Goal: Task Accomplishment & Management: Use online tool/utility

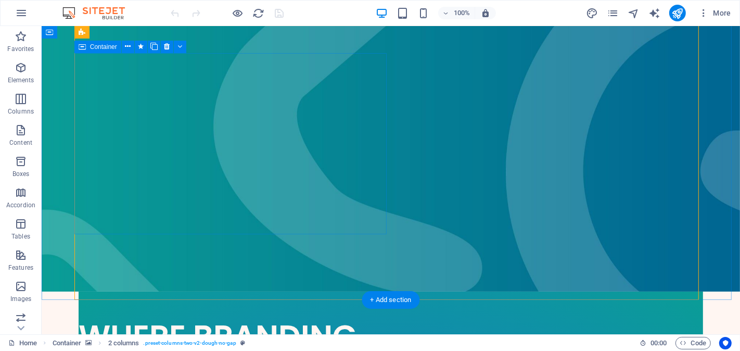
scroll to position [116, 0]
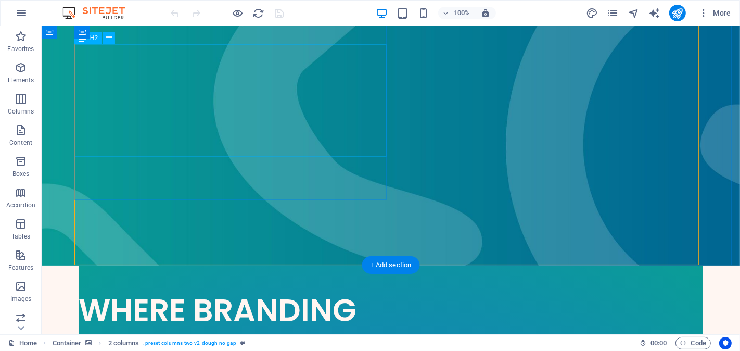
click at [221, 292] on div "WHERE BRANDING IS TAKEN TO THE NEXT LEVEL" at bounding box center [234, 348] width 312 height 112
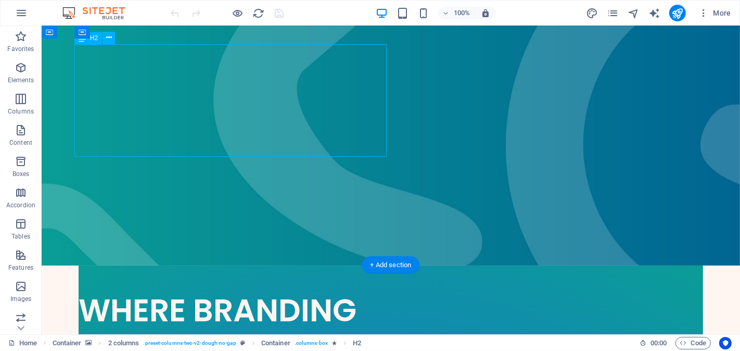
click at [228, 292] on div "WHERE BRANDING IS TAKEN TO THE NEXT LEVEL" at bounding box center [234, 348] width 312 height 112
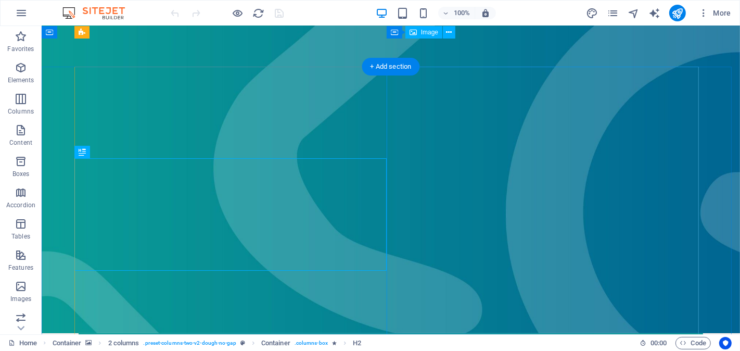
scroll to position [0, 0]
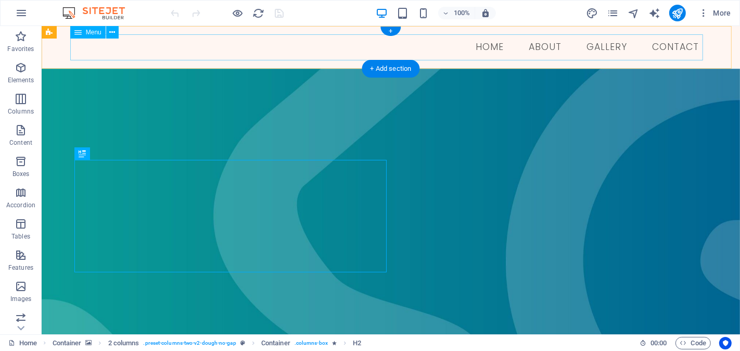
click at [490, 48] on nav "Home About GALLERY Contact" at bounding box center [390, 47] width 633 height 26
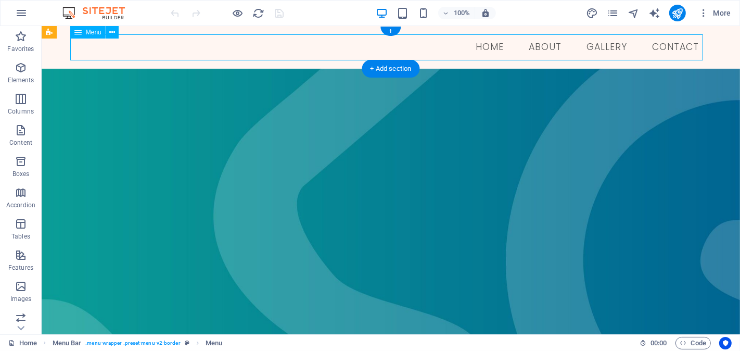
click at [490, 48] on nav "Home About GALLERY Contact" at bounding box center [390, 47] width 633 height 26
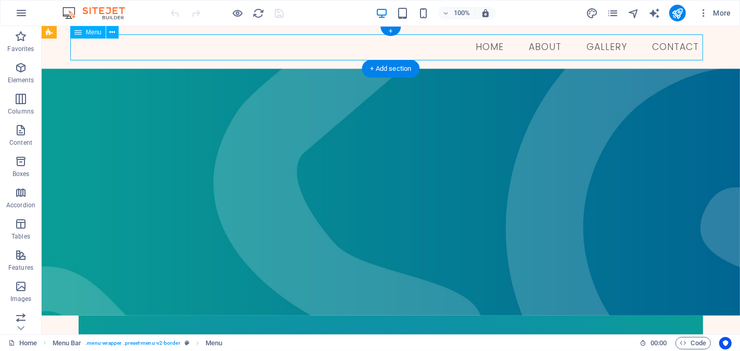
select select
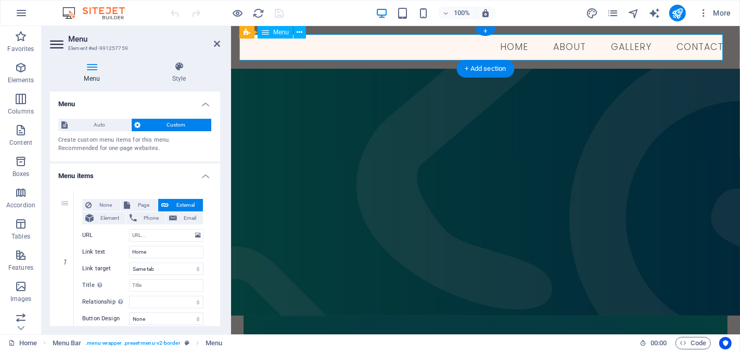
click at [501, 48] on nav "Home About GALLERY Contact" at bounding box center [485, 47] width 492 height 26
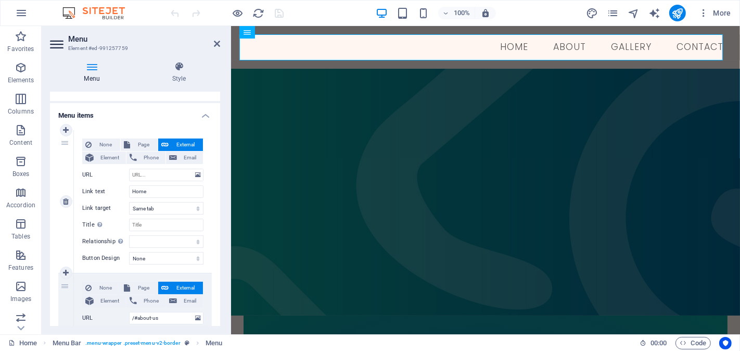
scroll to position [116, 0]
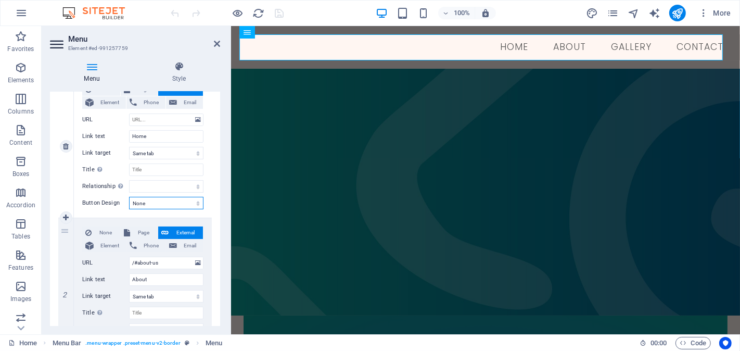
click at [154, 199] on select "None Default Primary Secondary" at bounding box center [166, 203] width 74 height 12
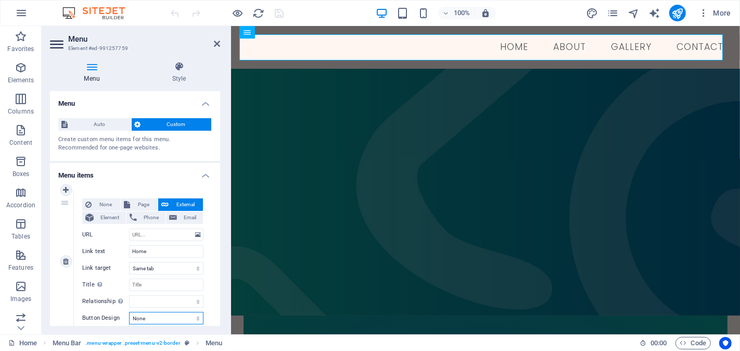
scroll to position [0, 0]
click at [129, 205] on icon at bounding box center [127, 205] width 6 height 12
select select
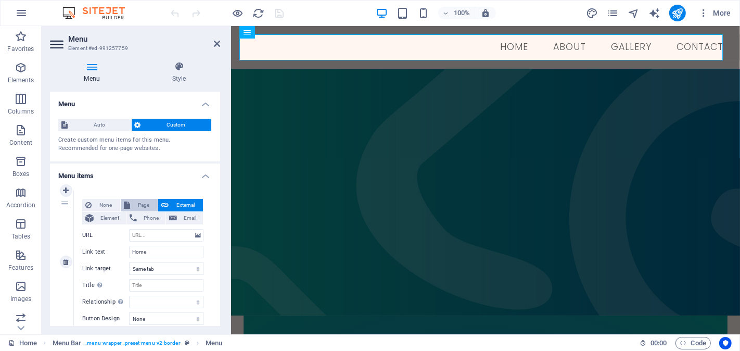
select select
click at [171, 164] on h4 "Menu items" at bounding box center [135, 172] width 170 height 19
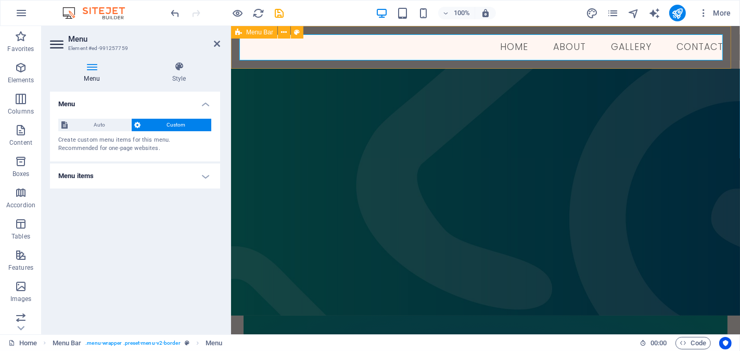
click at [567, 65] on div "Menu Home About GALLERY Contact" at bounding box center [485, 47] width 509 height 43
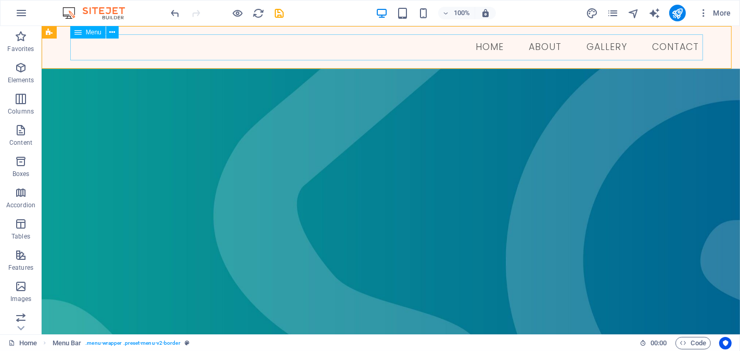
click at [565, 44] on nav "Home About GALLERY Contact" at bounding box center [390, 47] width 633 height 26
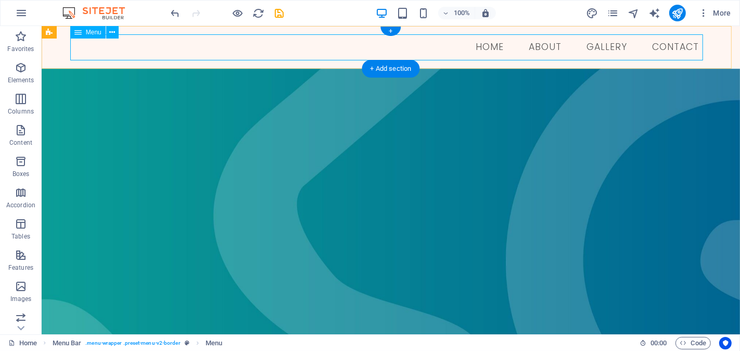
click at [444, 43] on nav "Home About GALLERY Contact" at bounding box center [390, 47] width 633 height 26
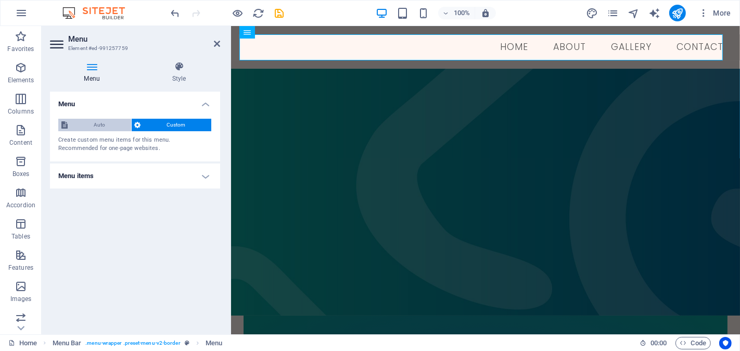
click at [91, 122] on span "Auto" at bounding box center [99, 125] width 57 height 12
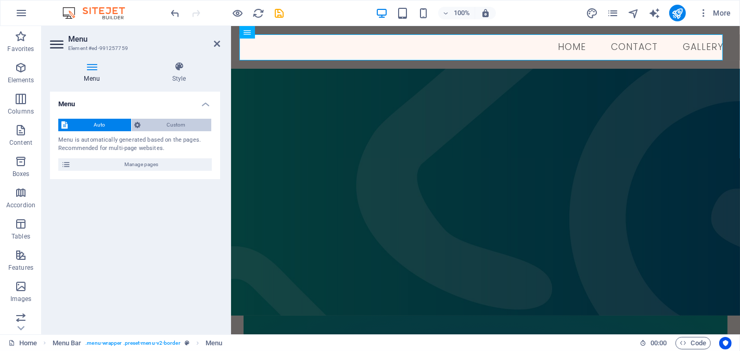
click at [151, 123] on span "Custom" at bounding box center [176, 125] width 65 height 12
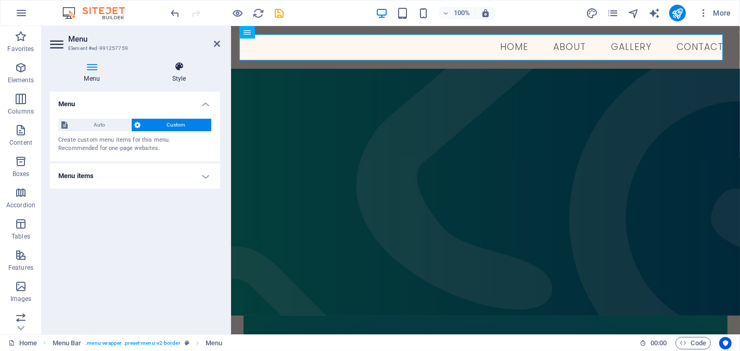
click at [182, 71] on icon at bounding box center [179, 66] width 82 height 10
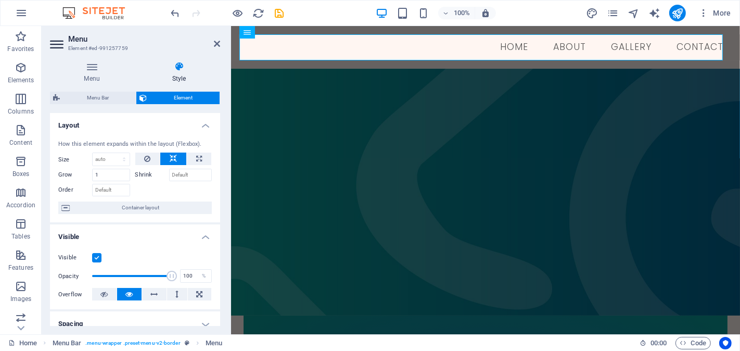
click at [172, 65] on icon at bounding box center [179, 66] width 82 height 10
click at [254, 33] on span "Menu Bar" at bounding box center [259, 32] width 27 height 6
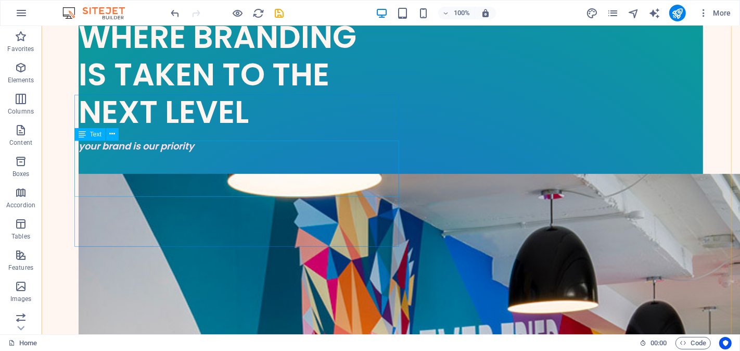
scroll to position [462, 0]
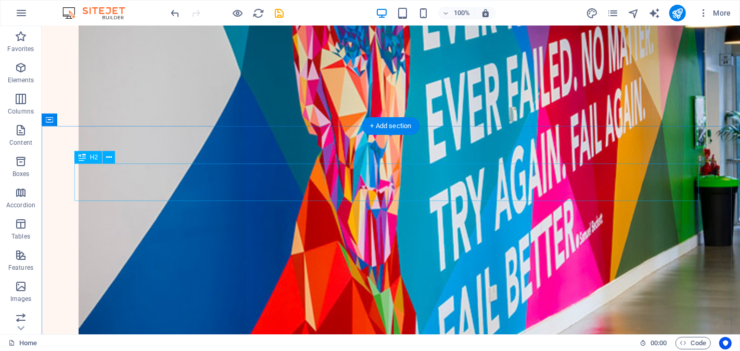
scroll to position [752, 0]
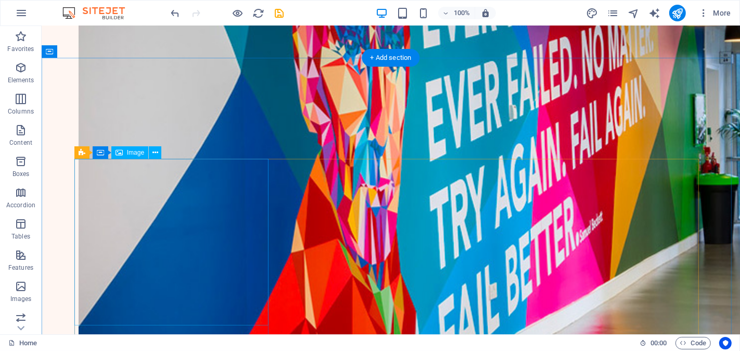
select select "vw"
select select "px"
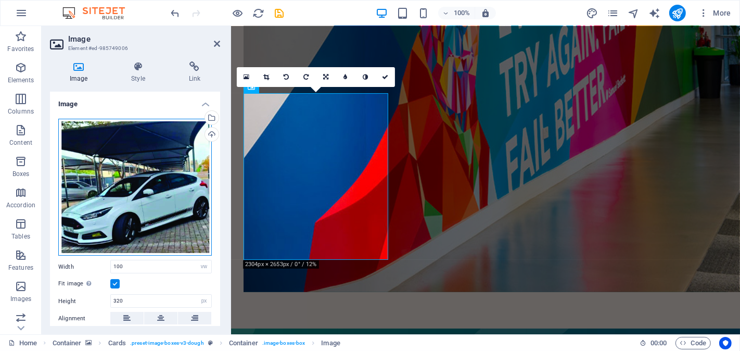
click at [165, 151] on div "Drag files here, click to choose files or select files from Files or our free s…" at bounding box center [135, 187] width 154 height 137
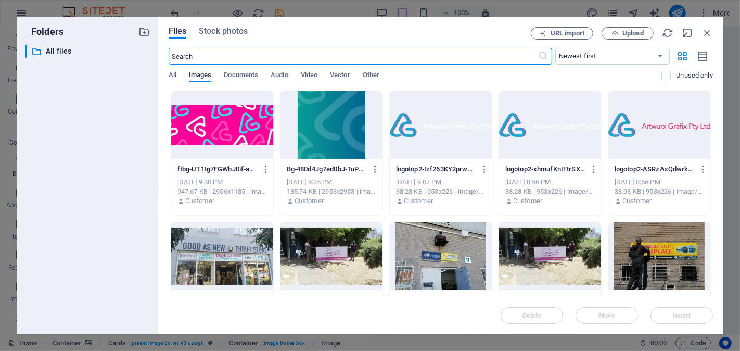
type input "180"
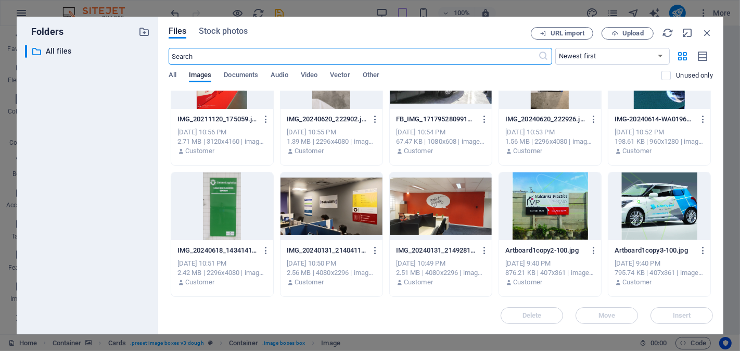
scroll to position [2673, 0]
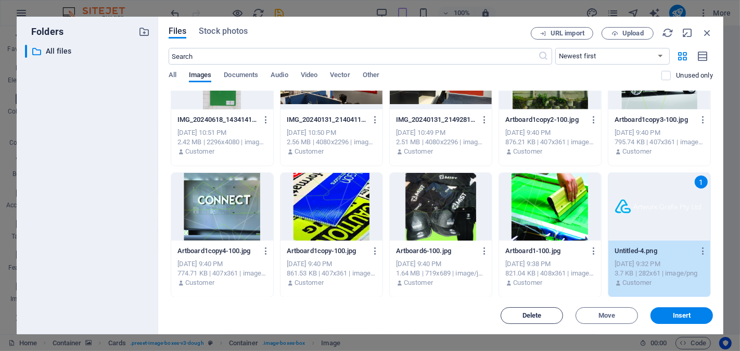
click at [539, 319] on button "Delete" at bounding box center [532, 315] width 62 height 17
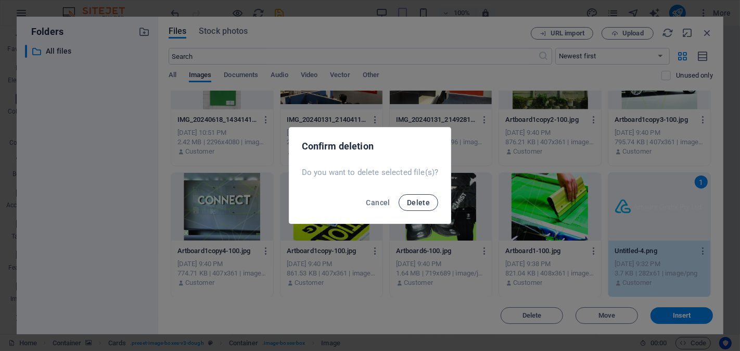
click at [420, 202] on span "Delete" at bounding box center [418, 202] width 23 height 8
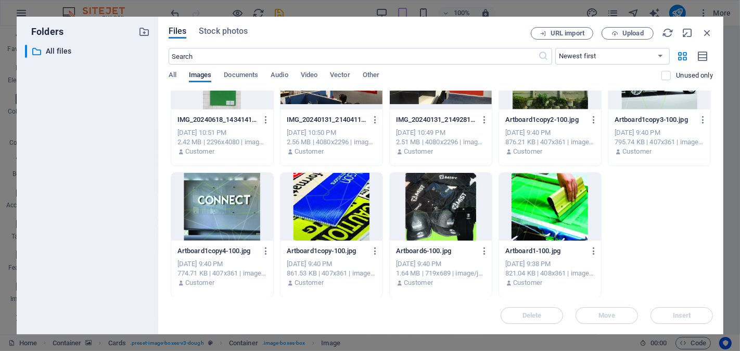
drag, startPoint x: 683, startPoint y: 289, endPoint x: 280, endPoint y: 167, distance: 420.6
drag, startPoint x: 647, startPoint y: 185, endPoint x: 228, endPoint y: 278, distance: 429.8
click at [243, 207] on div at bounding box center [222, 207] width 102 height 68
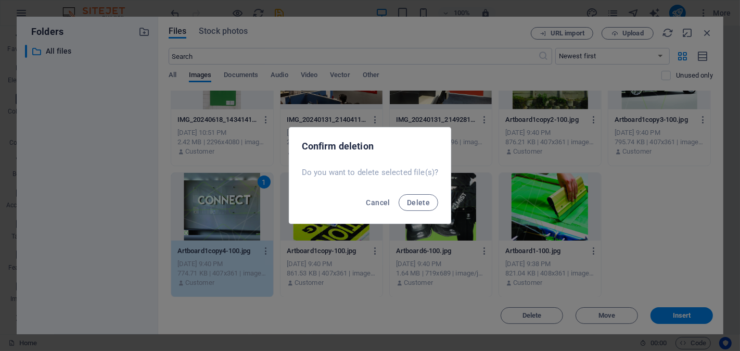
scroll to position [715, 0]
click at [419, 208] on button "Delete" at bounding box center [419, 202] width 40 height 17
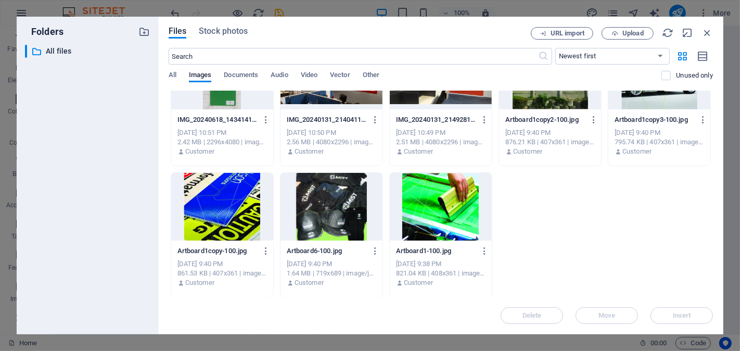
click at [344, 206] on div at bounding box center [332, 207] width 102 height 68
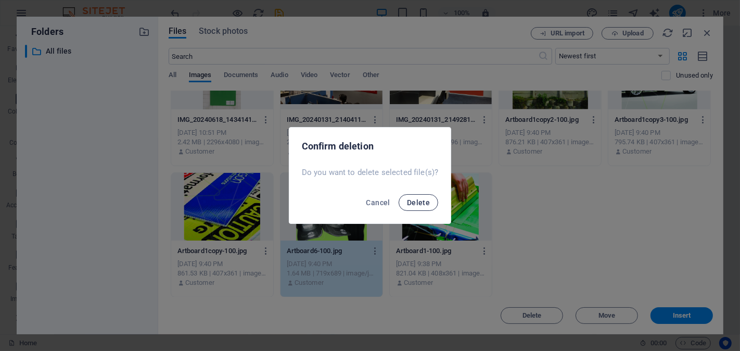
click at [426, 207] on button "Delete" at bounding box center [419, 202] width 40 height 17
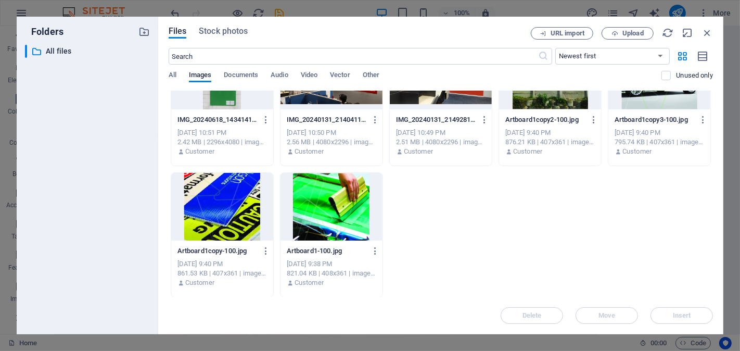
click at [332, 211] on div at bounding box center [332, 207] width 102 height 68
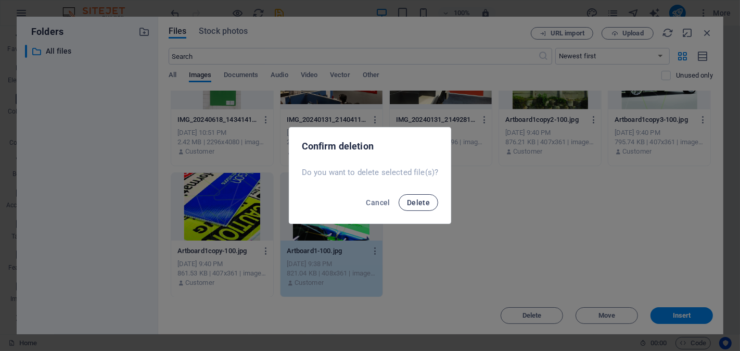
click at [412, 194] on button "Delete" at bounding box center [419, 202] width 40 height 17
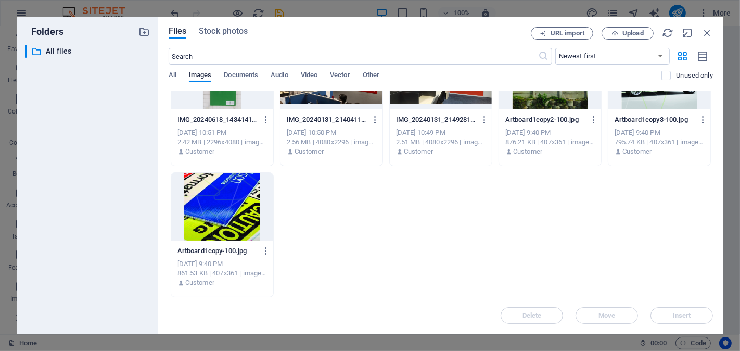
click at [248, 210] on div at bounding box center [222, 207] width 102 height 68
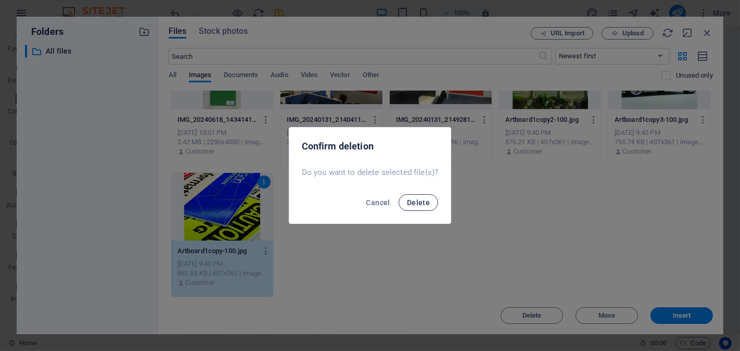
click at [416, 201] on span "Delete" at bounding box center [418, 202] width 23 height 8
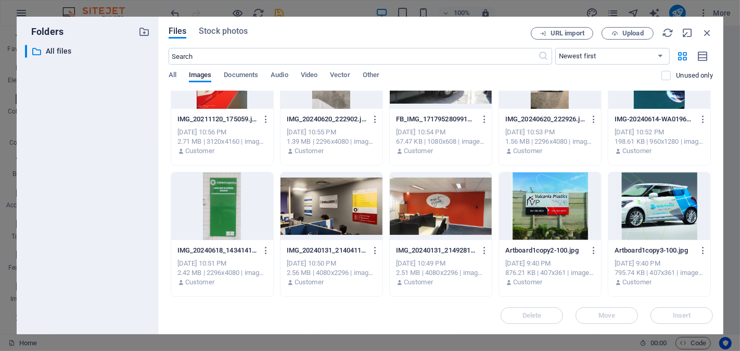
scroll to position [2542, 0]
click at [610, 230] on div at bounding box center [660, 207] width 102 height 68
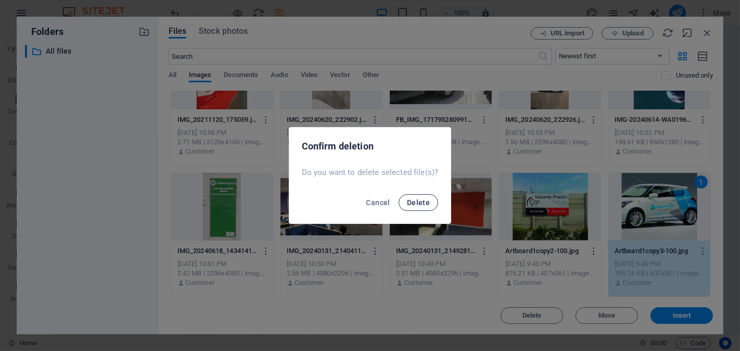
click at [413, 203] on span "Delete" at bounding box center [418, 202] width 23 height 8
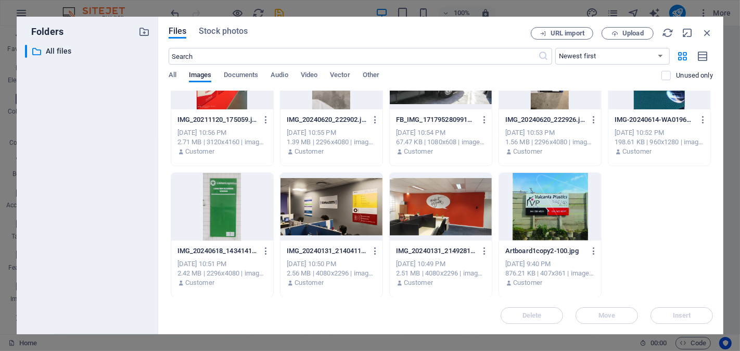
click at [539, 232] on div at bounding box center [550, 207] width 102 height 68
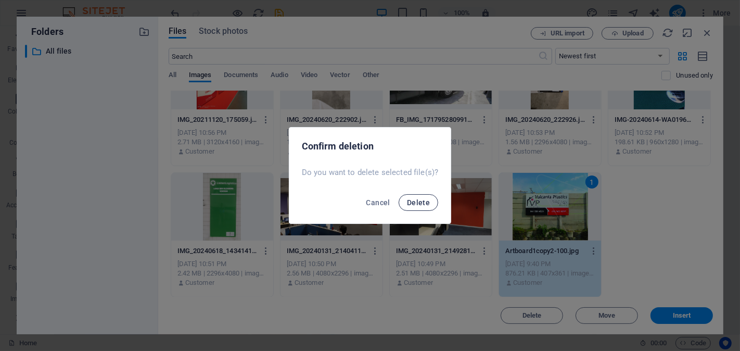
click at [420, 196] on button "Delete" at bounding box center [419, 202] width 40 height 17
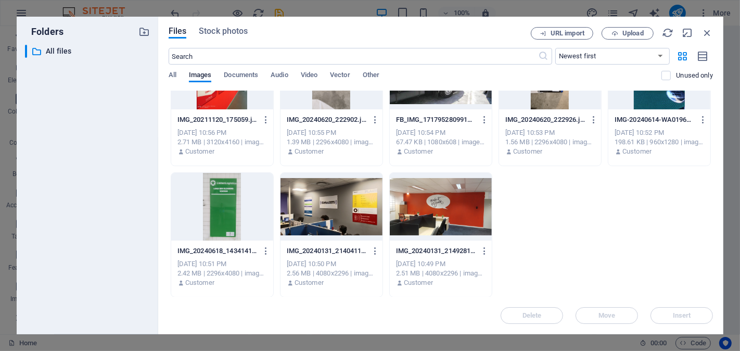
click at [443, 216] on div at bounding box center [441, 207] width 102 height 68
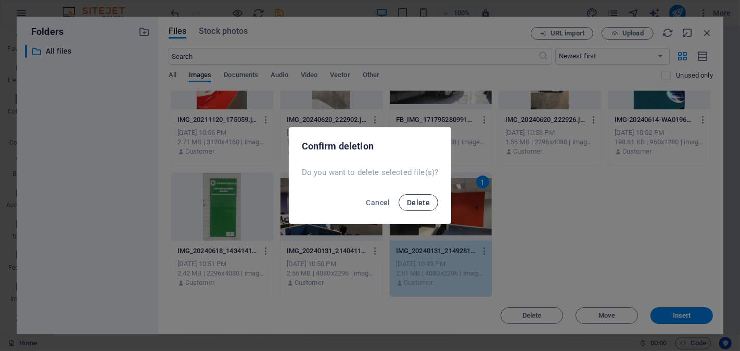
click at [425, 207] on button "Delete" at bounding box center [419, 202] width 40 height 17
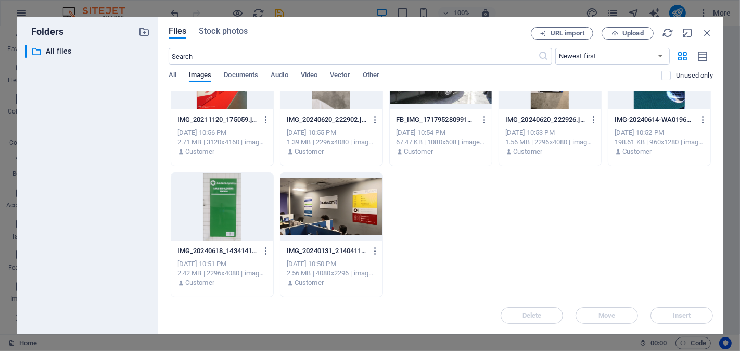
click at [366, 209] on div at bounding box center [332, 207] width 102 height 68
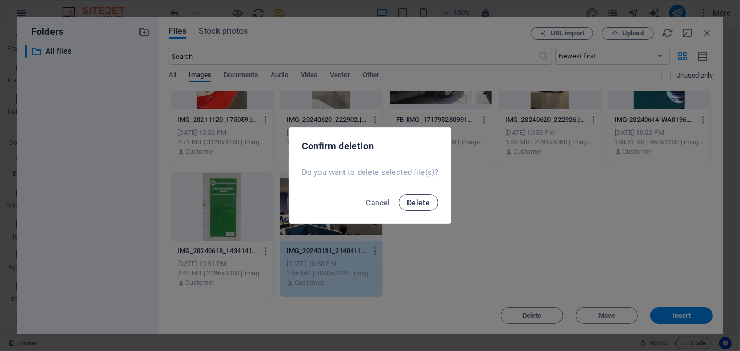
click at [431, 205] on button "Delete" at bounding box center [419, 202] width 40 height 17
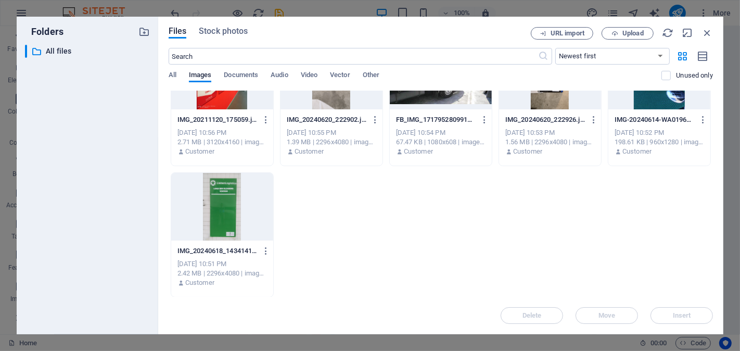
click at [248, 214] on div at bounding box center [222, 207] width 102 height 68
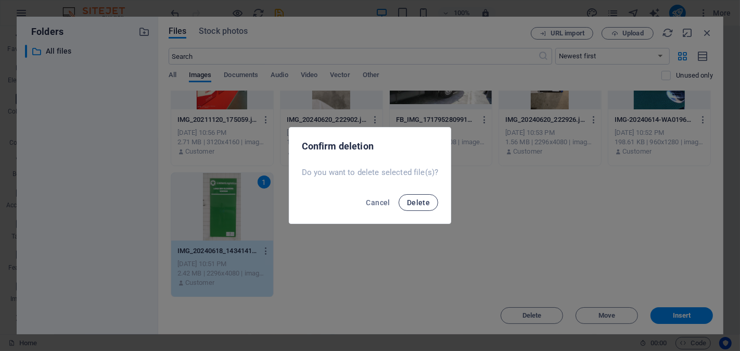
click at [427, 206] on span "Delete" at bounding box center [418, 202] width 23 height 8
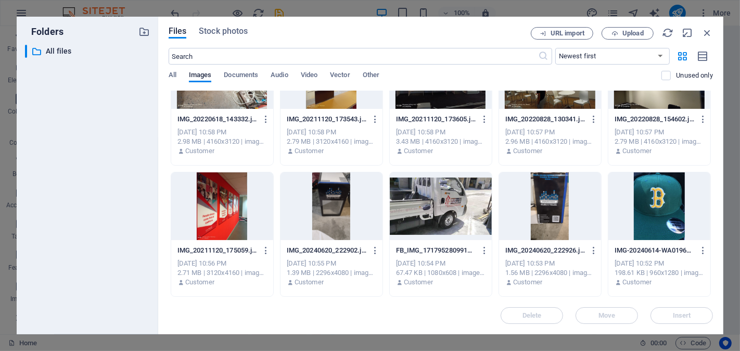
scroll to position [2411, 0]
click at [679, 229] on div at bounding box center [660, 207] width 102 height 68
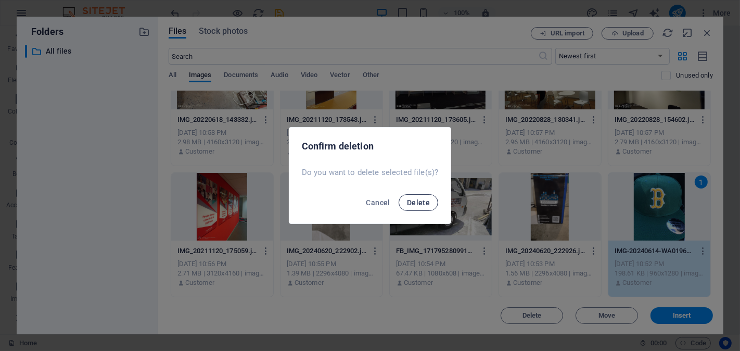
drag, startPoint x: 420, startPoint y: 202, endPoint x: 426, endPoint y: 202, distance: 6.2
click at [419, 202] on span "Delete" at bounding box center [418, 202] width 23 height 8
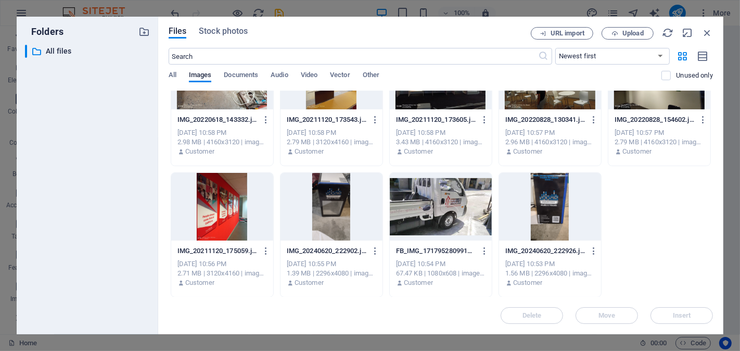
click at [579, 230] on div at bounding box center [550, 207] width 102 height 68
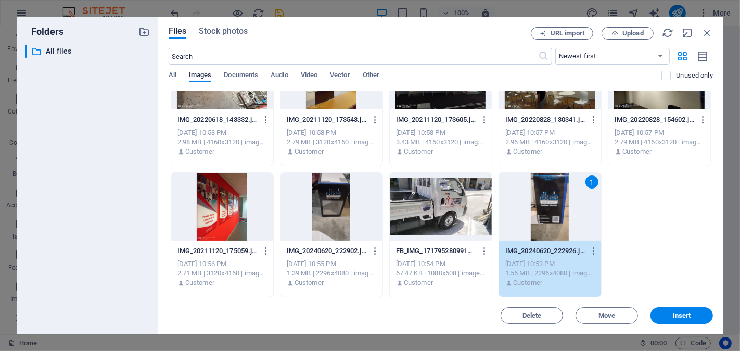
click at [542, 222] on div "1" at bounding box center [550, 207] width 102 height 68
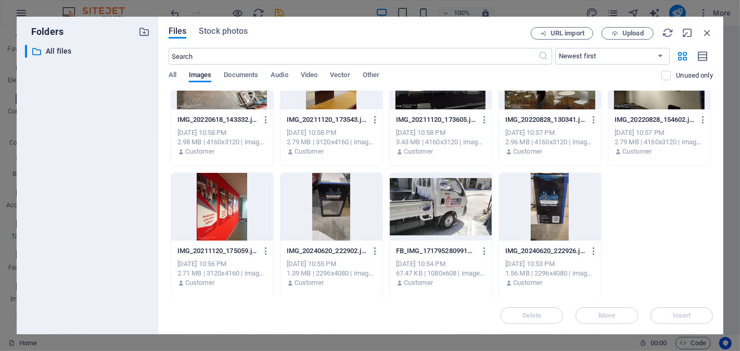
click at [554, 222] on div at bounding box center [550, 207] width 102 height 68
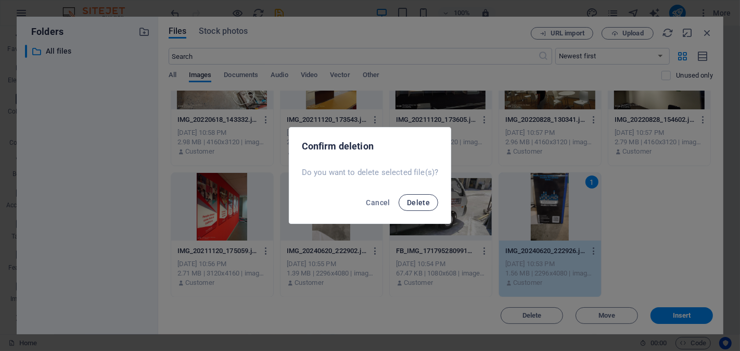
click at [428, 206] on span "Delete" at bounding box center [418, 202] width 23 height 8
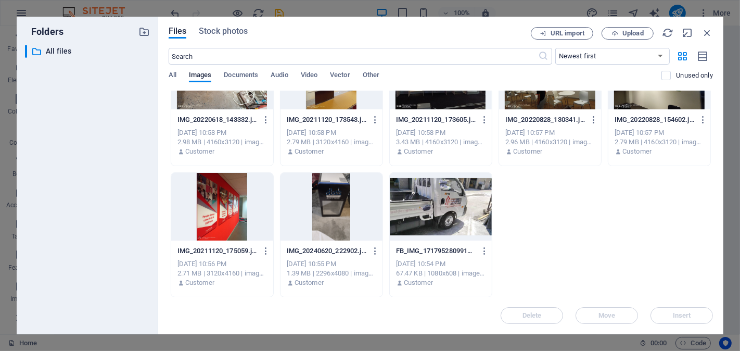
click at [489, 228] on div at bounding box center [441, 207] width 102 height 68
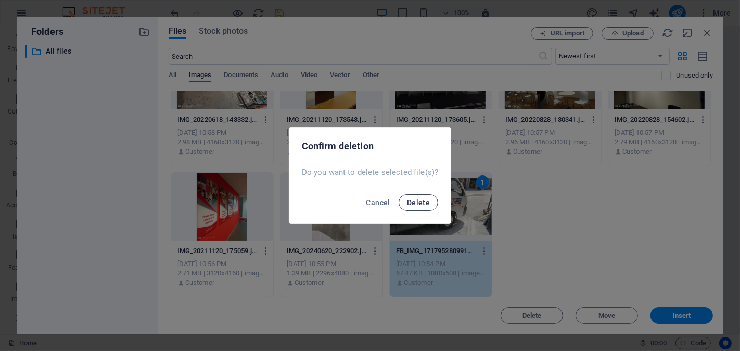
click at [412, 204] on span "Delete" at bounding box center [418, 202] width 23 height 8
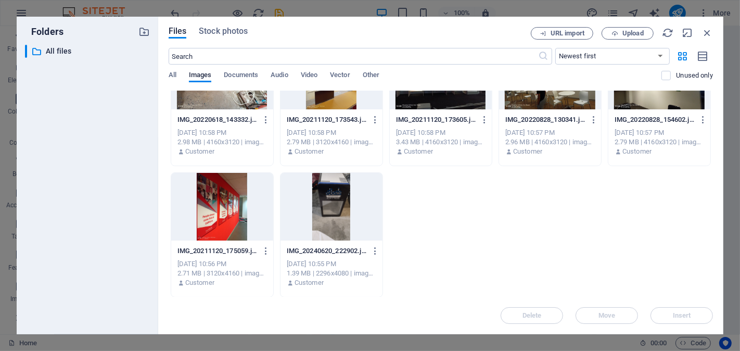
click at [343, 226] on div at bounding box center [332, 207] width 102 height 68
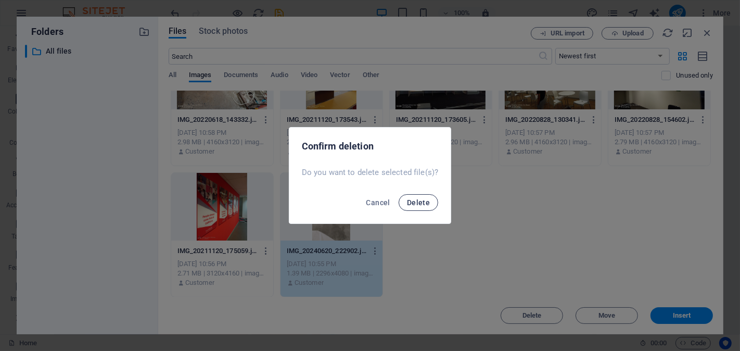
click at [408, 209] on button "Delete" at bounding box center [419, 202] width 40 height 17
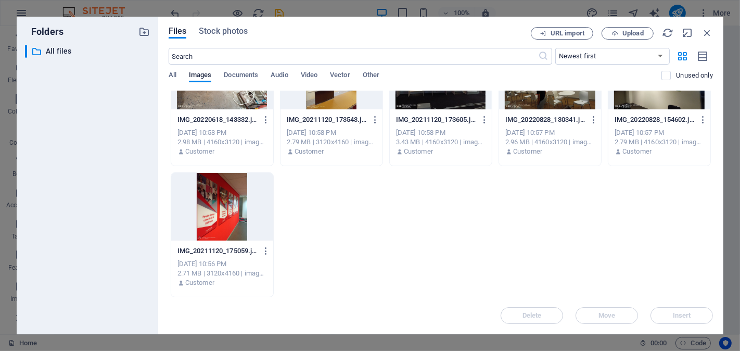
click at [260, 210] on div at bounding box center [222, 207] width 102 height 68
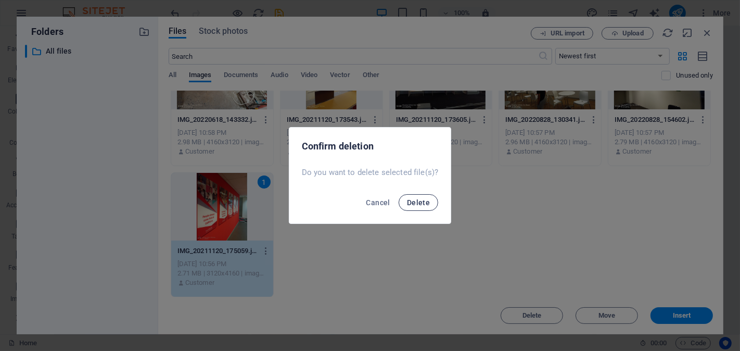
click at [408, 200] on span "Delete" at bounding box center [418, 202] width 23 height 8
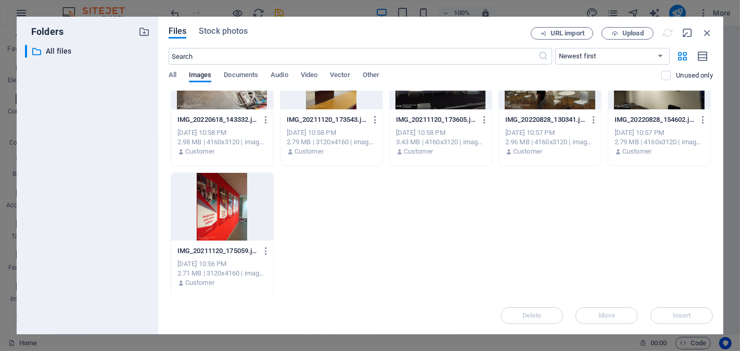
scroll to position [2279, 0]
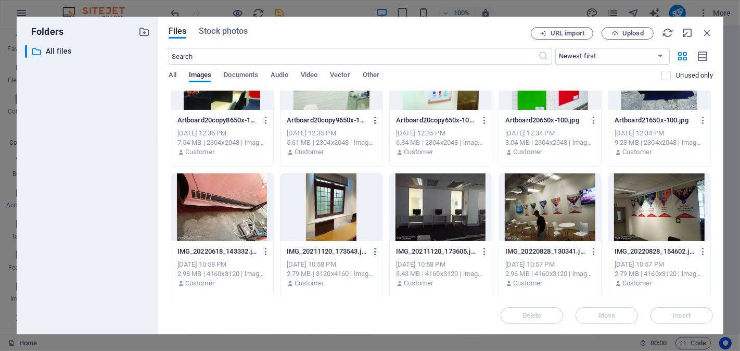
click at [637, 220] on div at bounding box center [660, 207] width 102 height 68
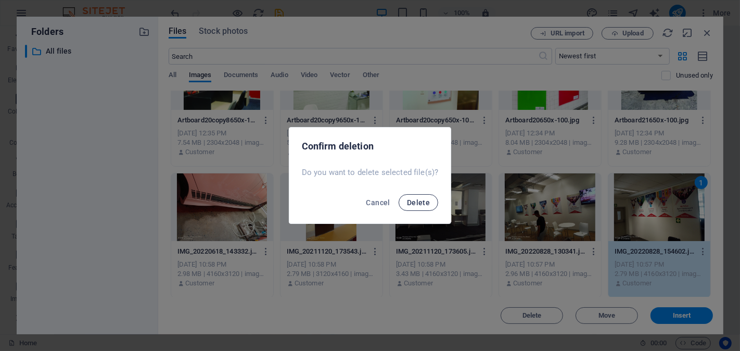
click at [417, 203] on span "Delete" at bounding box center [418, 202] width 23 height 8
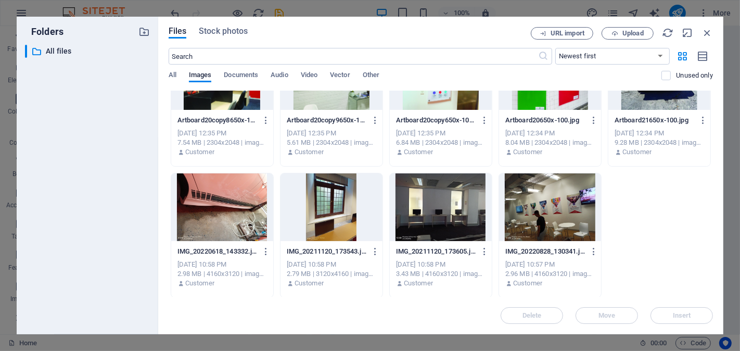
click at [511, 226] on div at bounding box center [550, 207] width 102 height 68
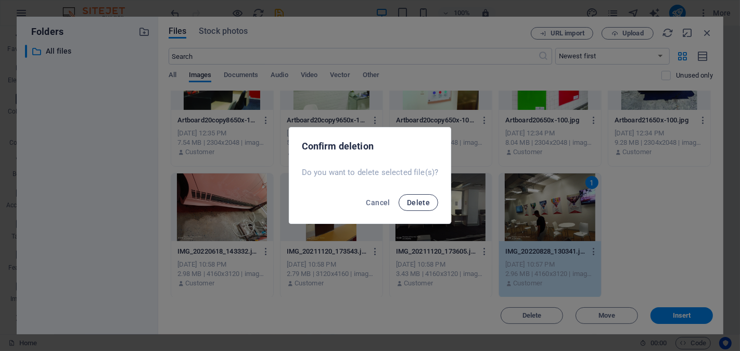
click at [417, 206] on span "Delete" at bounding box center [418, 202] width 23 height 8
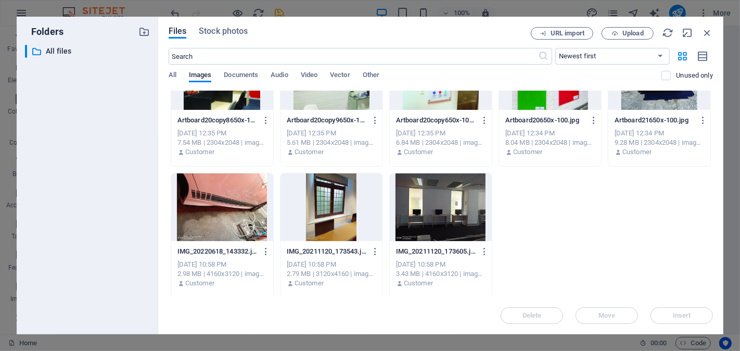
click at [449, 224] on div at bounding box center [441, 207] width 102 height 68
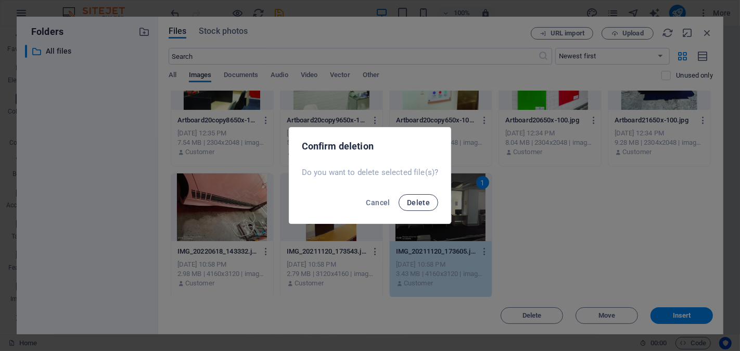
click at [434, 204] on button "Delete" at bounding box center [419, 202] width 40 height 17
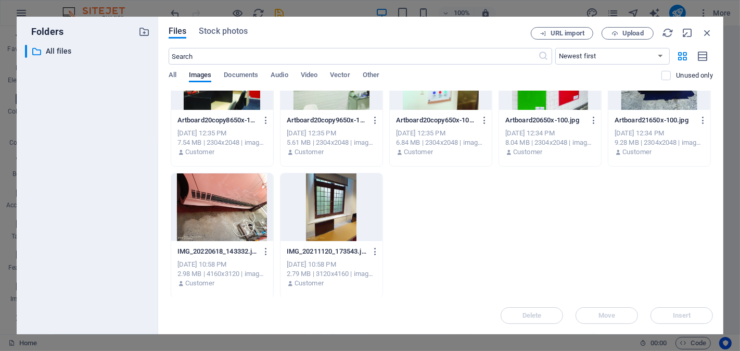
click at [363, 209] on div at bounding box center [332, 207] width 102 height 68
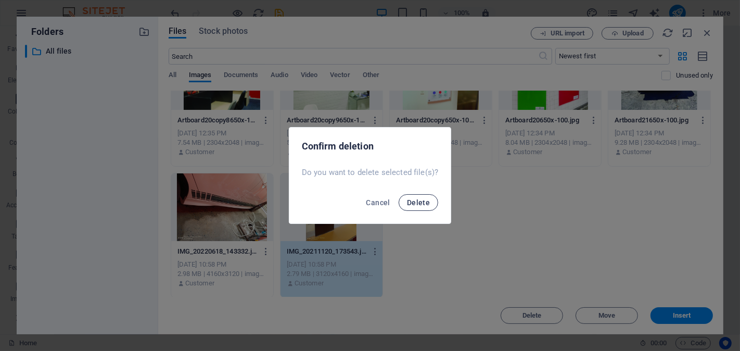
click at [420, 202] on span "Delete" at bounding box center [418, 202] width 23 height 8
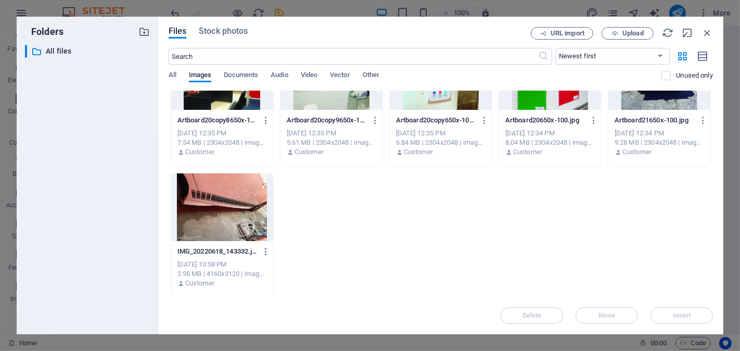
click at [266, 218] on div at bounding box center [222, 207] width 102 height 68
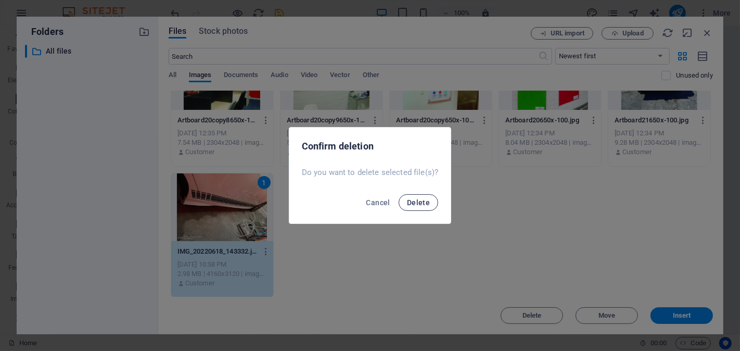
click at [415, 204] on span "Delete" at bounding box center [418, 202] width 23 height 8
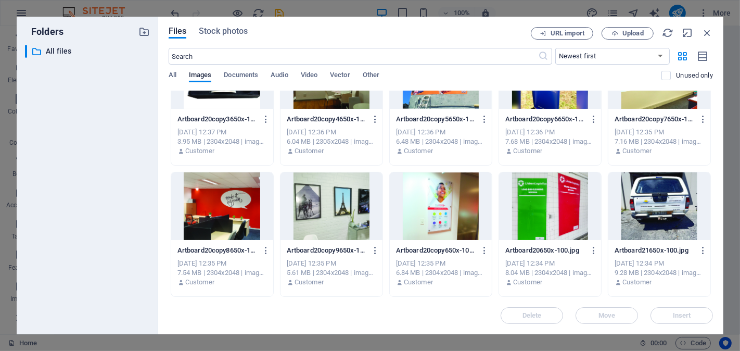
scroll to position [2149, 0]
click at [221, 195] on div at bounding box center [222, 207] width 102 height 68
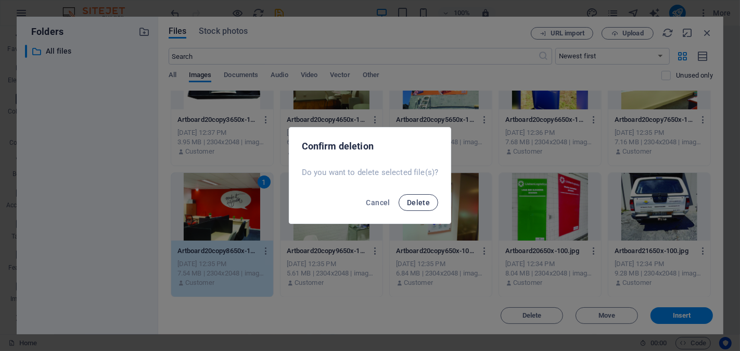
click at [418, 200] on span "Delete" at bounding box center [418, 202] width 23 height 8
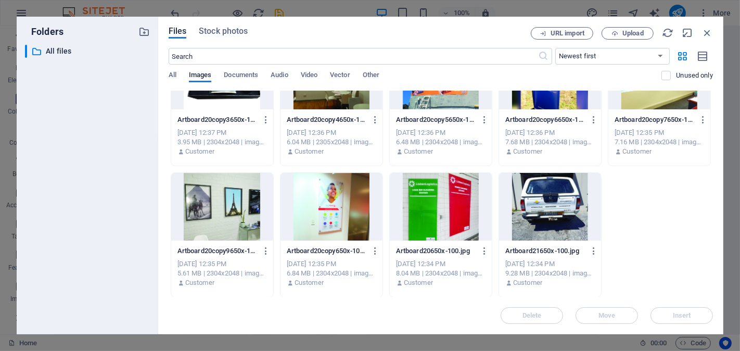
click at [315, 215] on div at bounding box center [332, 207] width 102 height 68
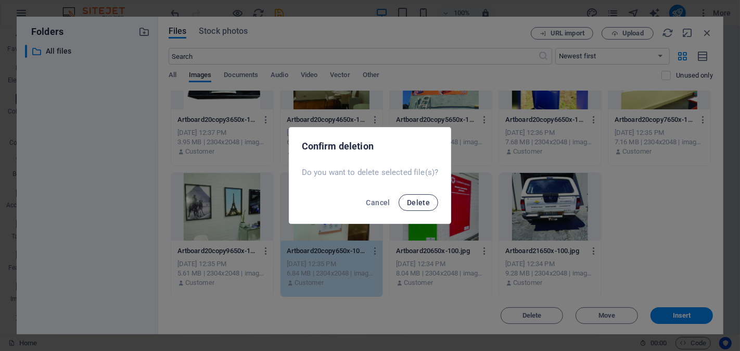
click at [421, 206] on span "Delete" at bounding box center [418, 202] width 23 height 8
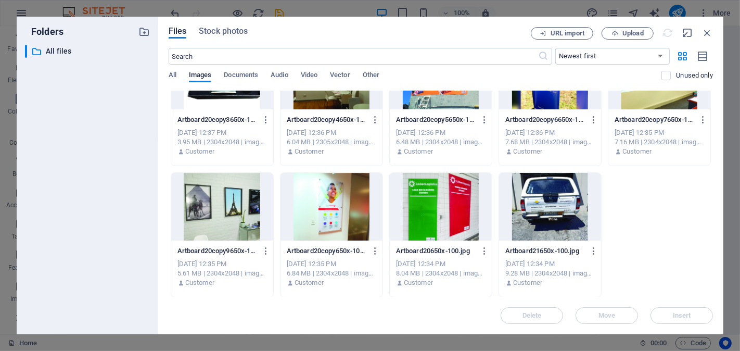
click at [215, 211] on div at bounding box center [222, 207] width 102 height 68
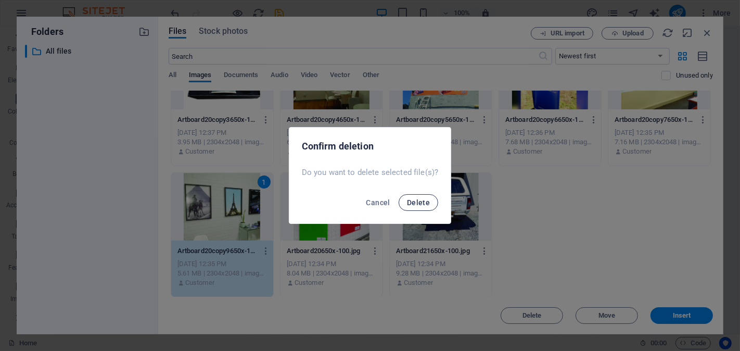
click at [435, 206] on button "Delete" at bounding box center [419, 202] width 40 height 17
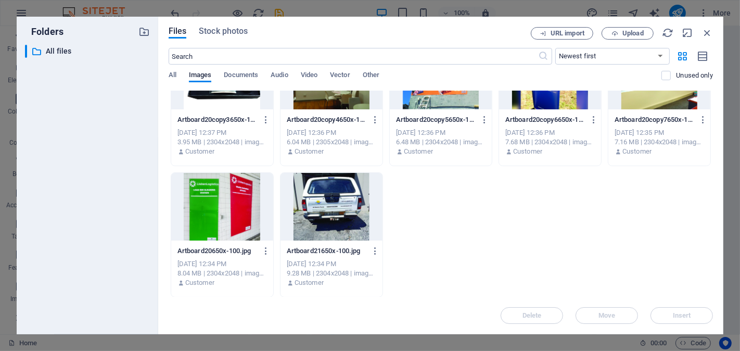
click at [333, 217] on div at bounding box center [332, 207] width 102 height 68
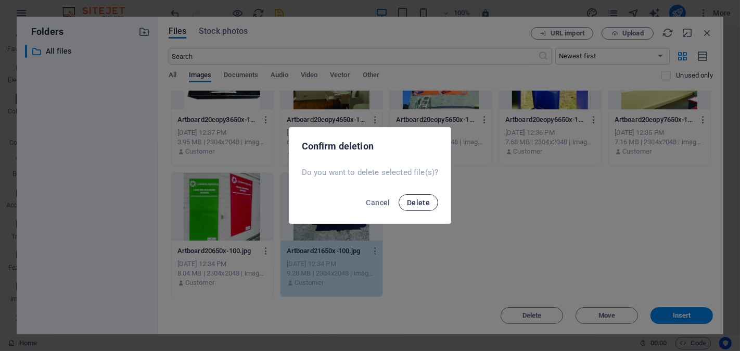
click at [402, 205] on button "Delete" at bounding box center [419, 202] width 40 height 17
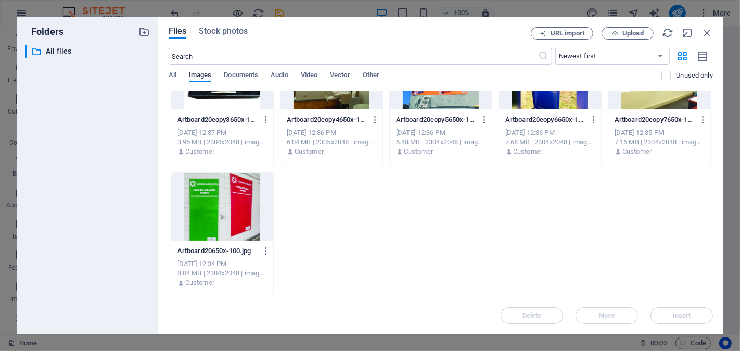
click at [235, 215] on div at bounding box center [222, 207] width 102 height 68
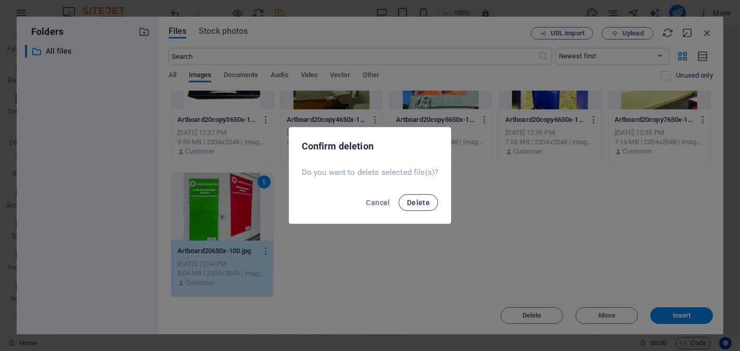
click at [427, 196] on button "Delete" at bounding box center [419, 202] width 40 height 17
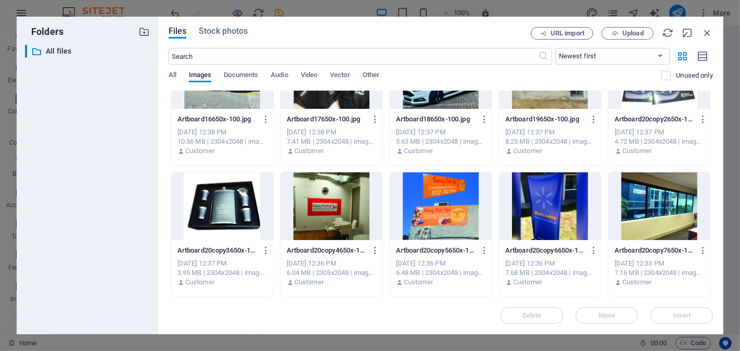
scroll to position [2017, 0]
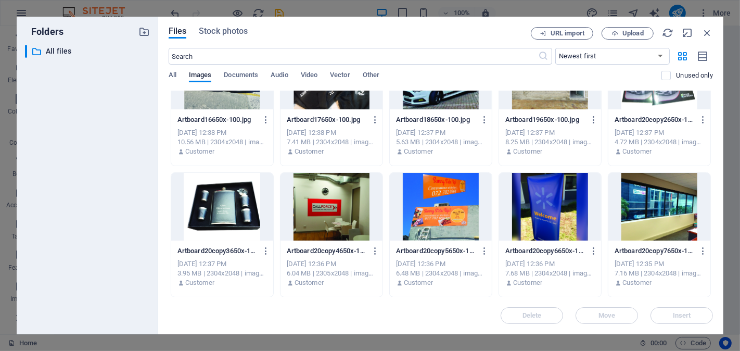
click at [232, 228] on div at bounding box center [222, 207] width 102 height 68
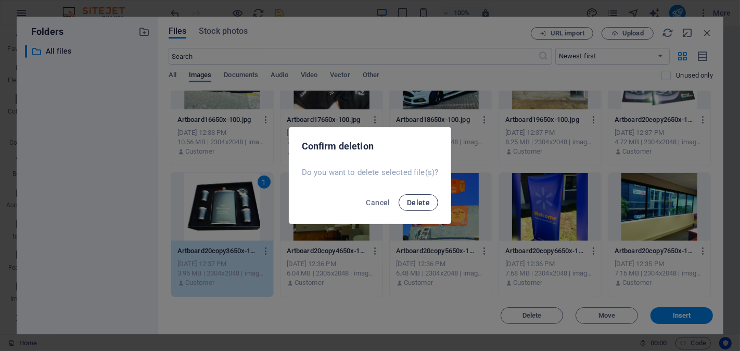
click at [422, 204] on span "Delete" at bounding box center [418, 202] width 23 height 8
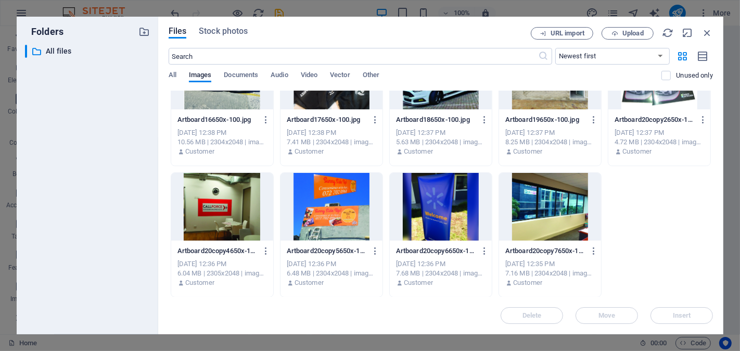
click at [329, 219] on div at bounding box center [332, 207] width 102 height 68
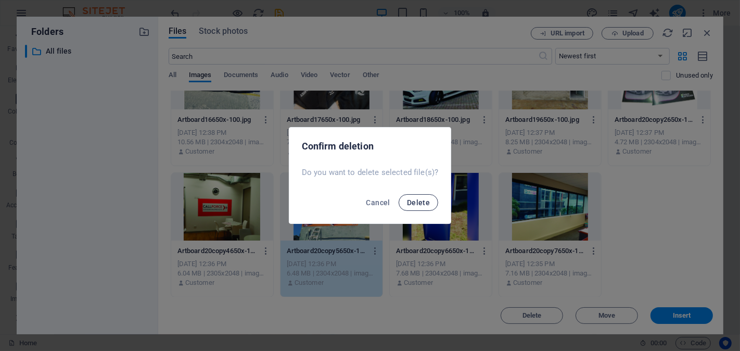
click at [420, 204] on span "Delete" at bounding box center [418, 202] width 23 height 8
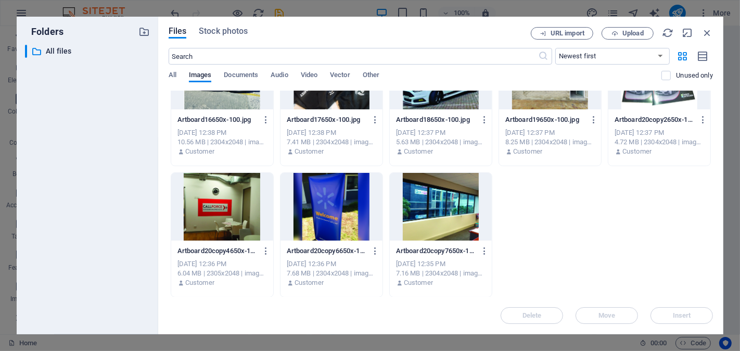
click at [424, 208] on div at bounding box center [441, 207] width 102 height 68
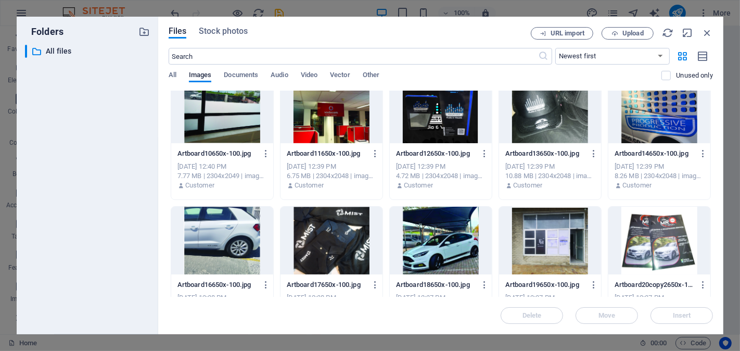
scroll to position [1844, 0]
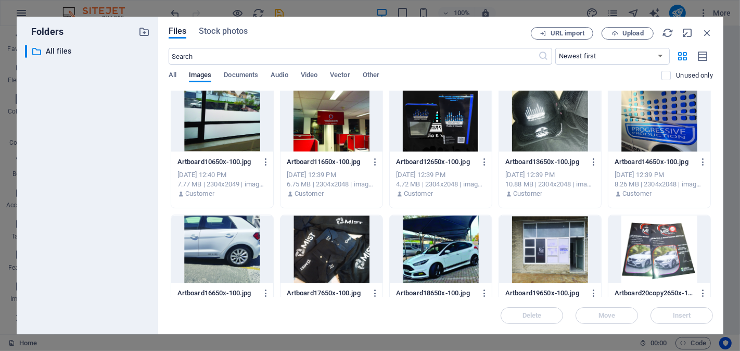
click at [668, 248] on div at bounding box center [660, 249] width 102 height 68
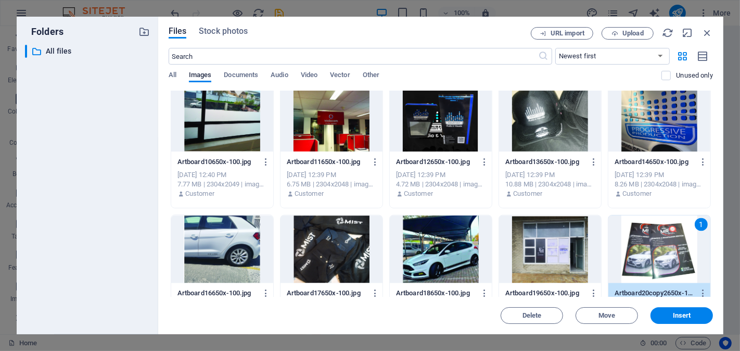
click at [561, 246] on div at bounding box center [550, 249] width 102 height 68
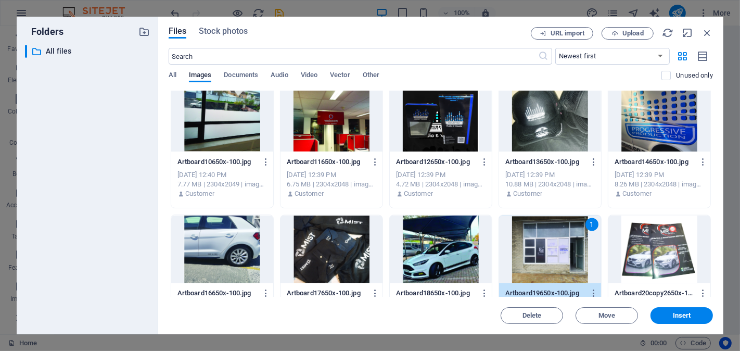
click at [647, 289] on p "Artboard20copy2650x-100.jpg" at bounding box center [655, 292] width 80 height 9
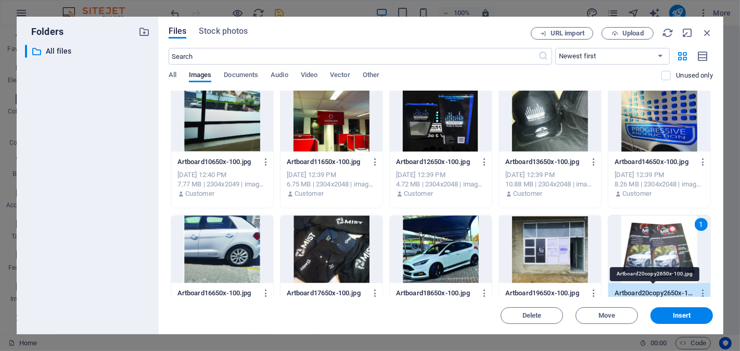
click at [647, 289] on p "Artboard20copy2650x-100.jpg" at bounding box center [655, 292] width 80 height 9
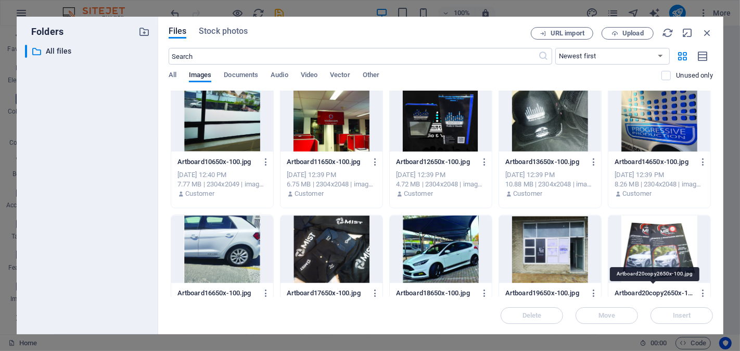
click at [647, 289] on p "Artboard20copy2650x-100.jpg" at bounding box center [655, 292] width 80 height 9
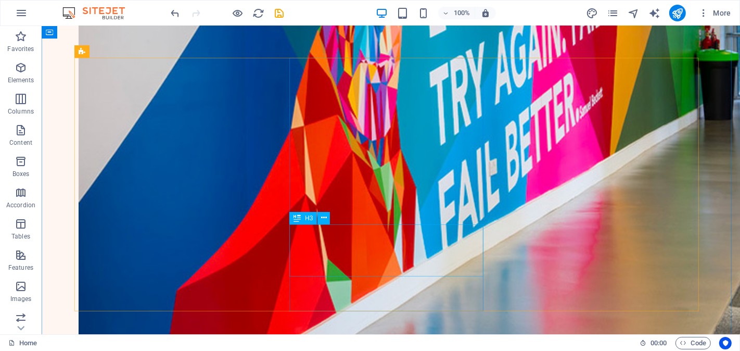
scroll to position [882, 0]
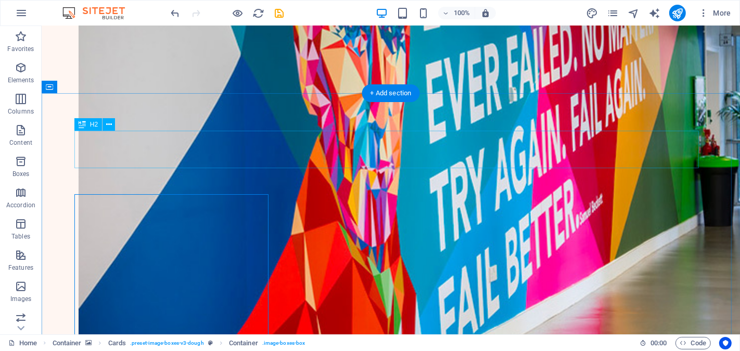
scroll to position [824, 0]
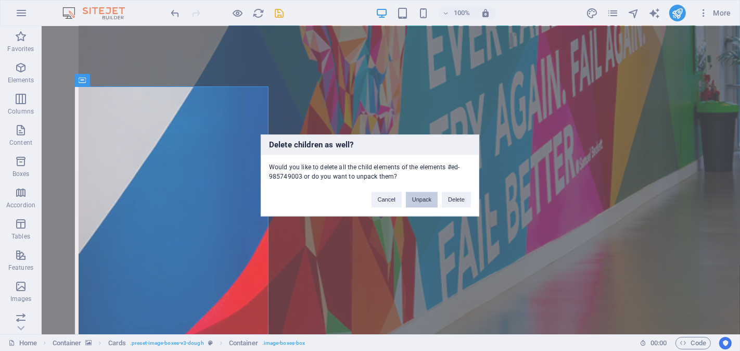
drag, startPoint x: 454, startPoint y: 198, endPoint x: 428, endPoint y: 199, distance: 26.0
click at [428, 199] on div "Cancel Unpack Delete" at bounding box center [421, 195] width 115 height 27
click at [427, 199] on button "Unpack" at bounding box center [422, 200] width 32 height 16
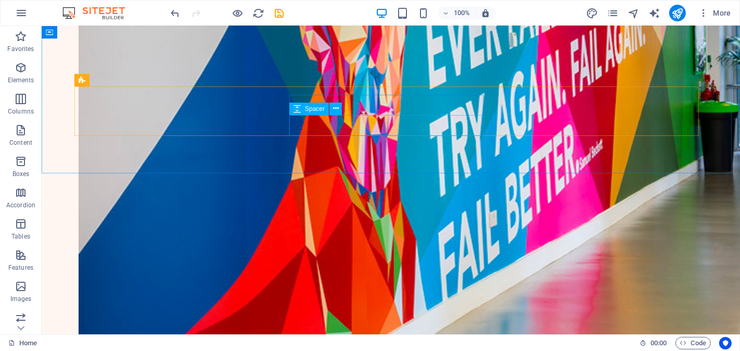
click at [349, 107] on div "Spacer" at bounding box center [318, 109] width 59 height 13
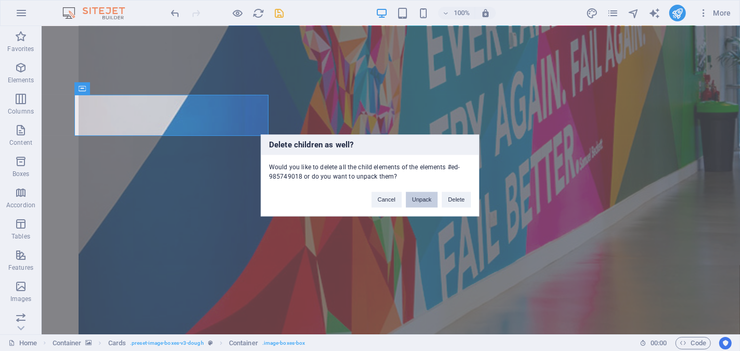
click at [412, 196] on button "Unpack" at bounding box center [422, 200] width 32 height 16
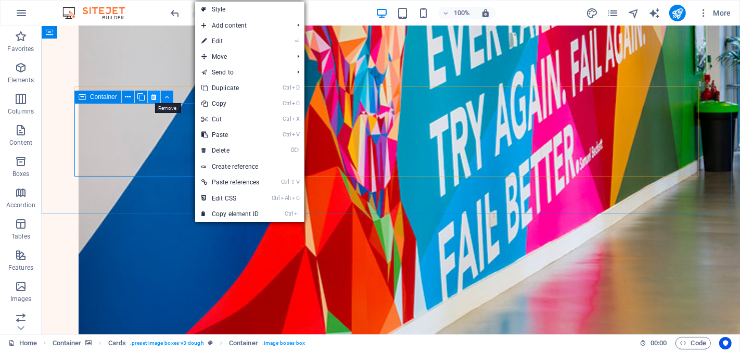
click at [154, 94] on icon at bounding box center [154, 97] width 6 height 11
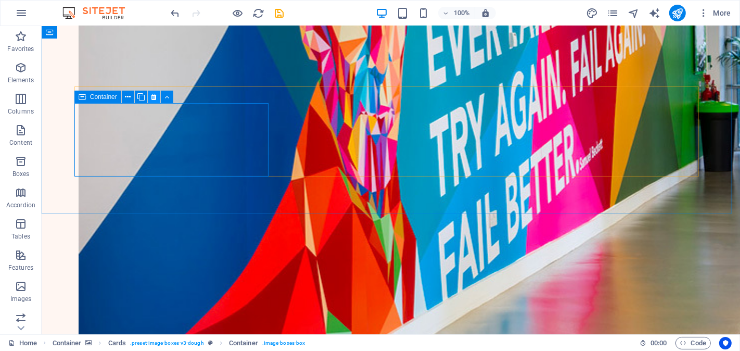
click at [155, 96] on icon at bounding box center [154, 97] width 6 height 11
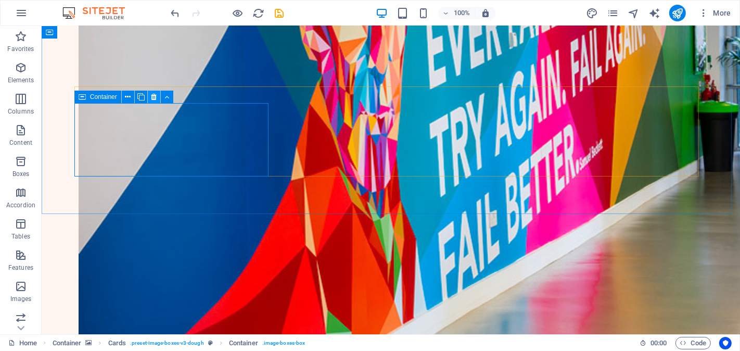
click at [155, 96] on icon at bounding box center [154, 97] width 6 height 11
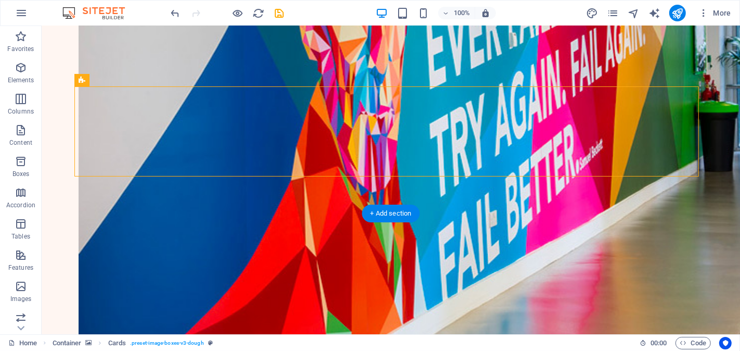
drag, startPoint x: 368, startPoint y: 186, endPoint x: 331, endPoint y: 186, distance: 37.0
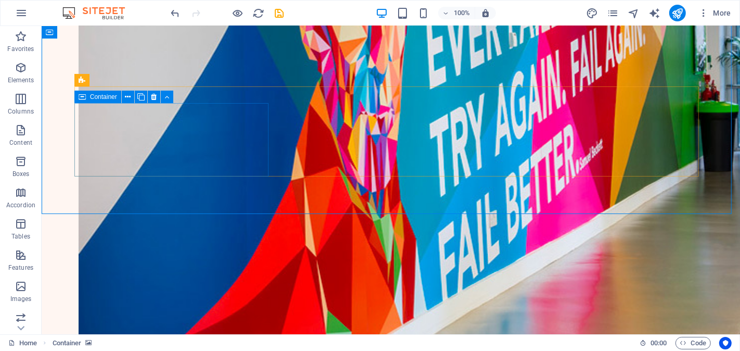
click at [77, 91] on div "Container" at bounding box center [97, 97] width 47 height 12
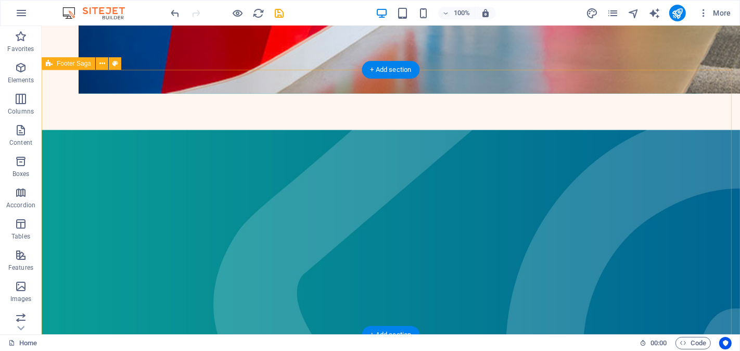
scroll to position [1234, 0]
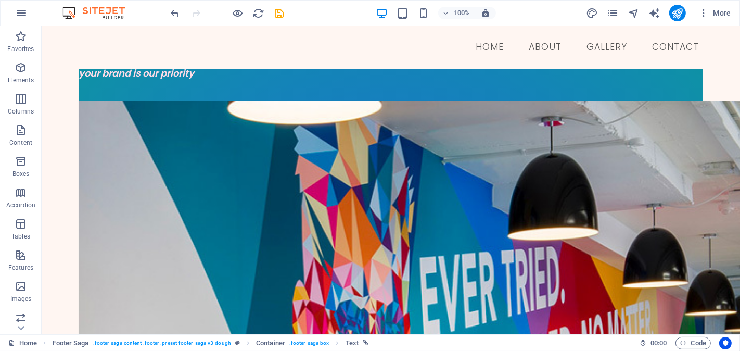
scroll to position [366, 0]
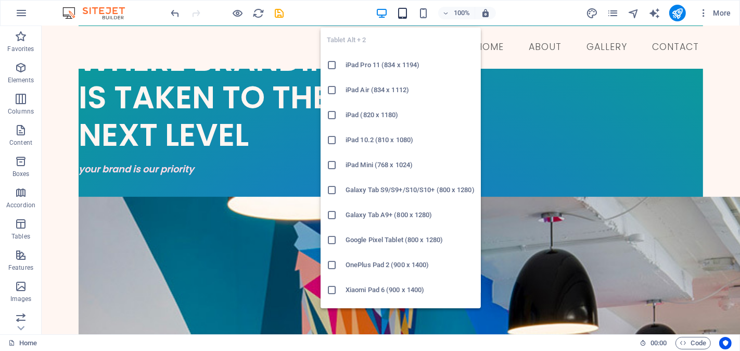
click at [403, 14] on icon "button" at bounding box center [403, 13] width 12 height 12
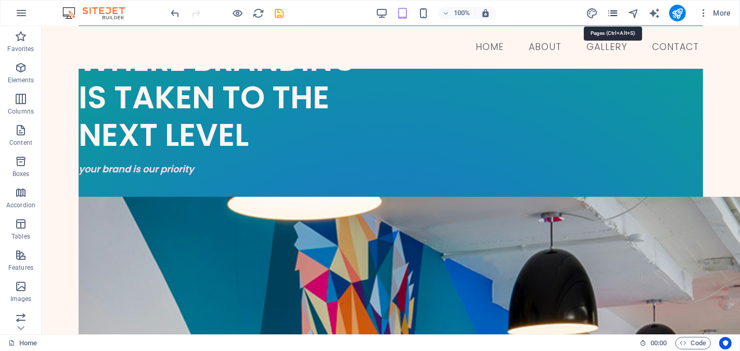
click at [611, 12] on icon "pages" at bounding box center [613, 13] width 12 height 12
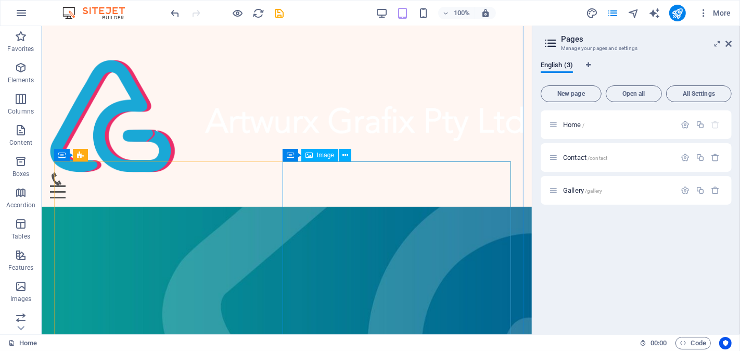
scroll to position [0, 0]
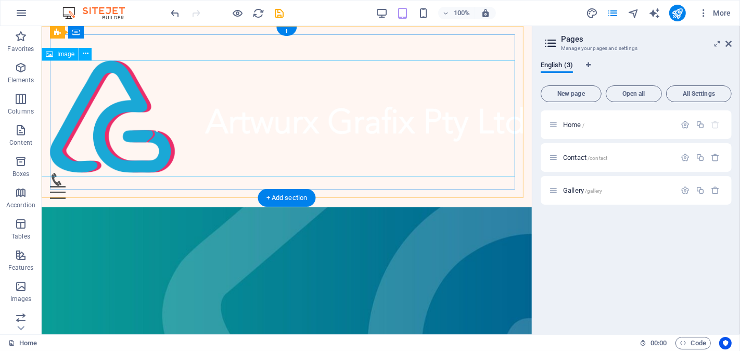
click at [245, 116] on figure at bounding box center [286, 116] width 474 height 112
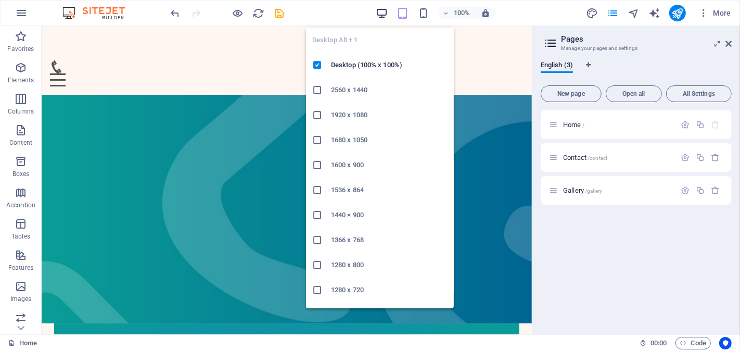
click at [382, 16] on icon "button" at bounding box center [382, 13] width 12 height 12
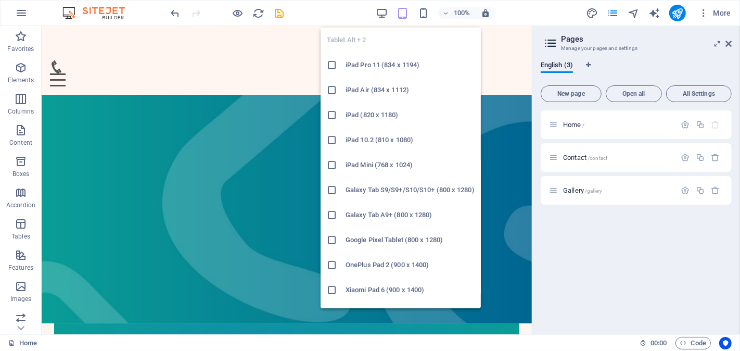
click at [406, 13] on icon "button" at bounding box center [403, 13] width 12 height 12
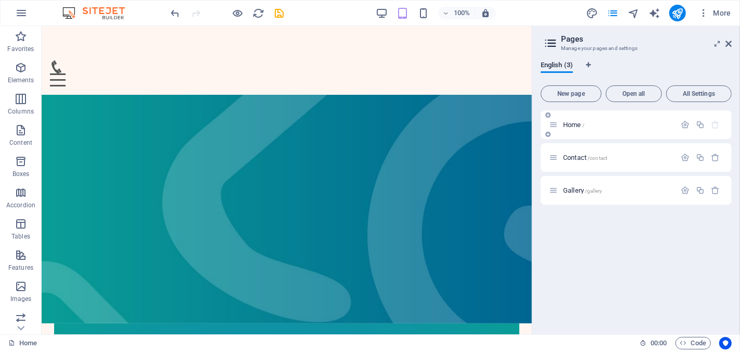
drag, startPoint x: 534, startPoint y: 131, endPoint x: 661, endPoint y: 135, distance: 127.6
click at [661, 135] on aside "Pages Manage your pages and settings English (3) New page Open all All Settings…" at bounding box center [636, 180] width 208 height 308
drag, startPoint x: 534, startPoint y: 33, endPoint x: 708, endPoint y: 36, distance: 174.4
click at [708, 36] on aside "Pages Manage your pages and settings English (3) New page Open all All Settings…" at bounding box center [636, 180] width 208 height 308
click at [731, 43] on icon at bounding box center [729, 44] width 6 height 8
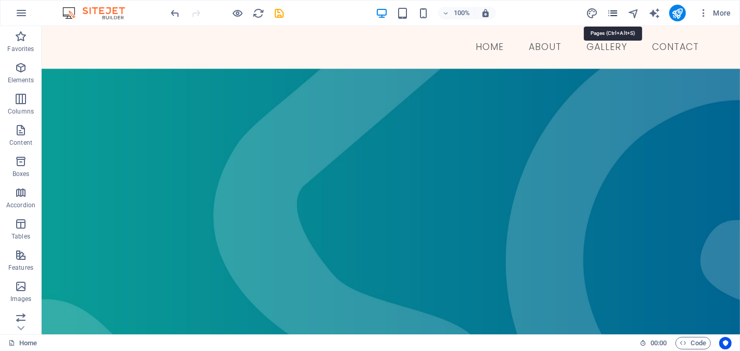
click at [617, 12] on icon "pages" at bounding box center [613, 13] width 12 height 12
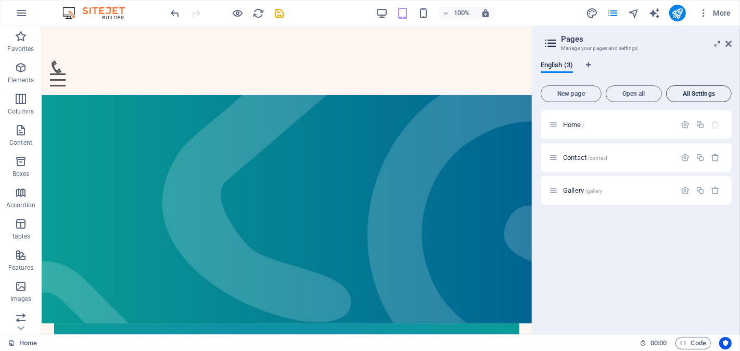
click at [697, 94] on span "All Settings" at bounding box center [699, 94] width 56 height 6
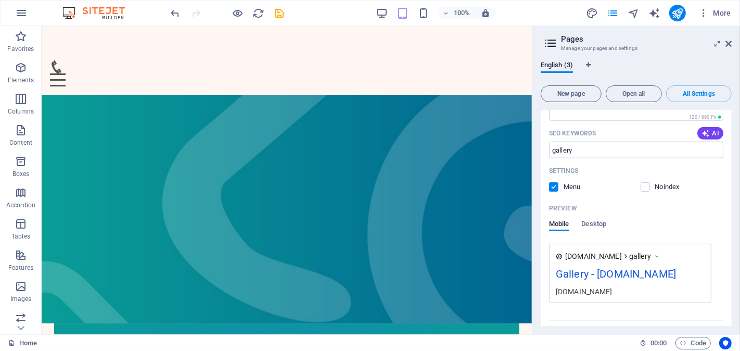
scroll to position [1060, 0]
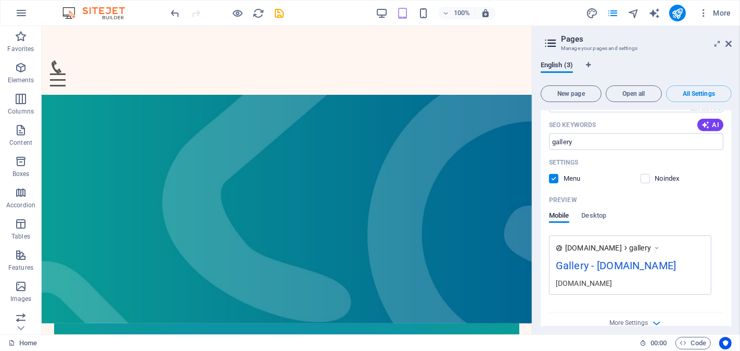
click at [670, 287] on div "Name Gallery ​ URL SLUG /gallery ​ SEO Title AI ​ 253 / 580 Px SEO Description …" at bounding box center [636, 144] width 191 height 388
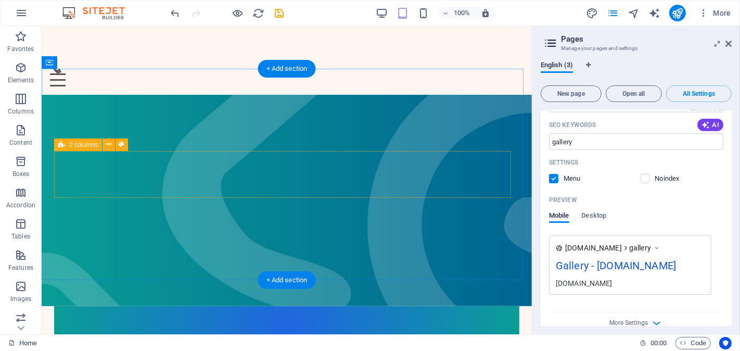
click at [339, 306] on div "your brand is our priority" at bounding box center [286, 329] width 465 height 47
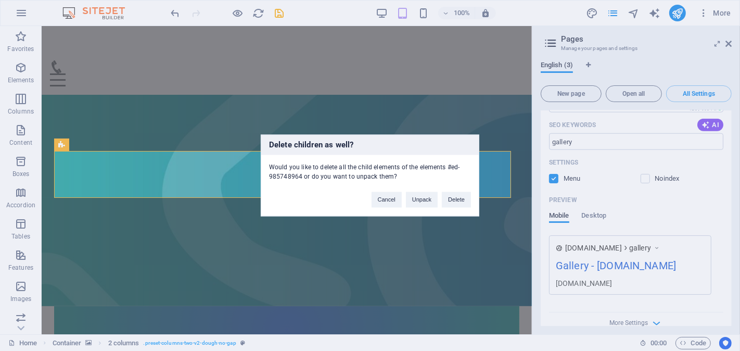
click at [161, 181] on div "Delete children as well? Would you like to delete all the child elements of the…" at bounding box center [370, 175] width 740 height 351
click at [429, 205] on button "Unpack" at bounding box center [422, 200] width 32 height 16
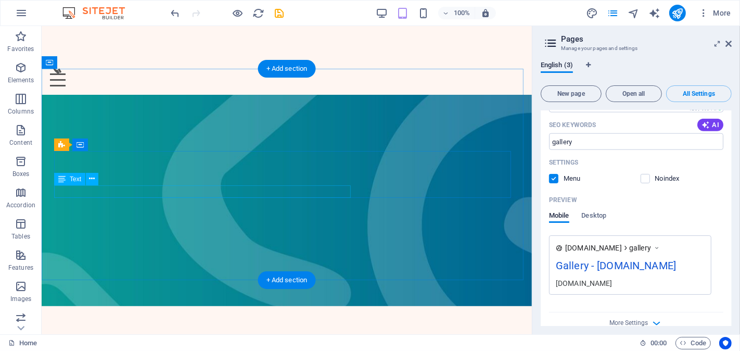
click at [135, 340] on div "your brand is our priority" at bounding box center [286, 346] width 465 height 12
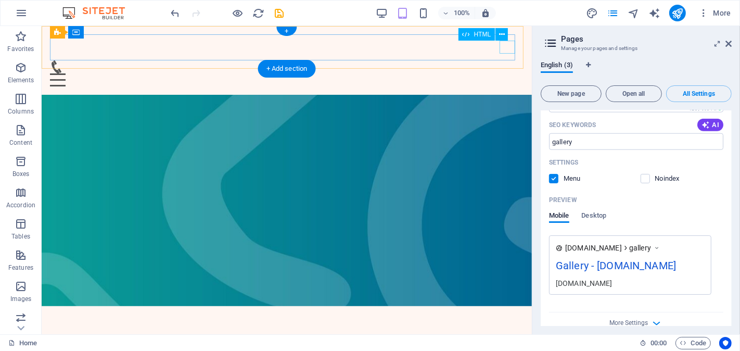
click at [506, 73] on div "Menu" at bounding box center [286, 79] width 474 height 13
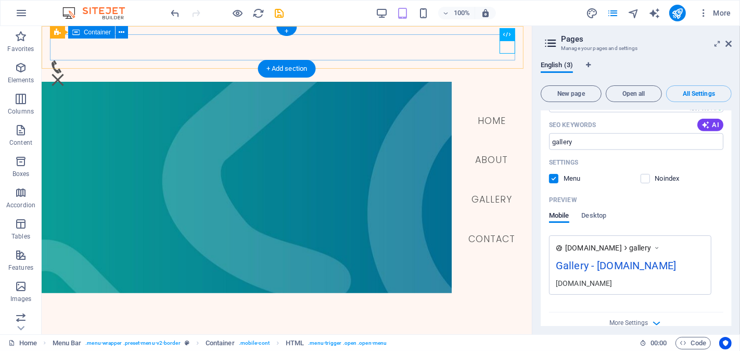
click at [343, 50] on div "Menu" at bounding box center [286, 53] width 474 height 39
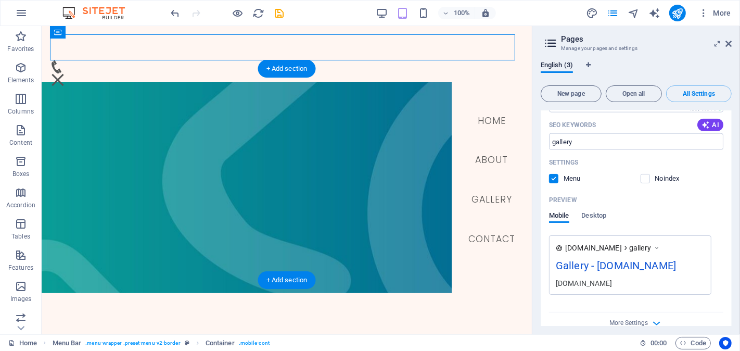
click at [250, 133] on figure at bounding box center [286, 187] width 490 height 211
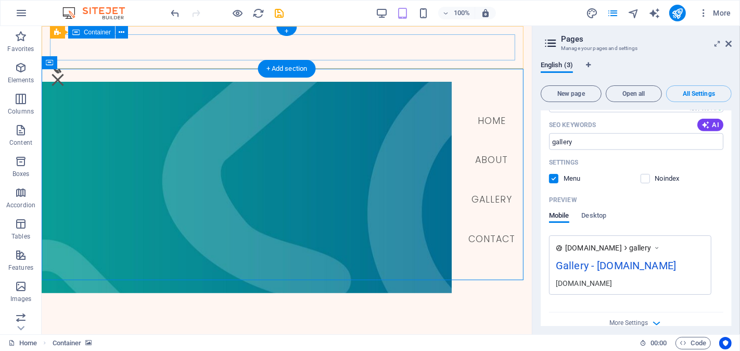
click at [156, 55] on div "Menu" at bounding box center [286, 53] width 474 height 39
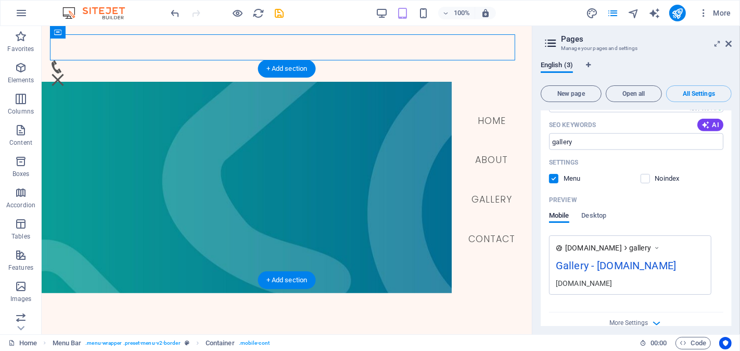
click at [269, 128] on figure at bounding box center [286, 187] width 490 height 211
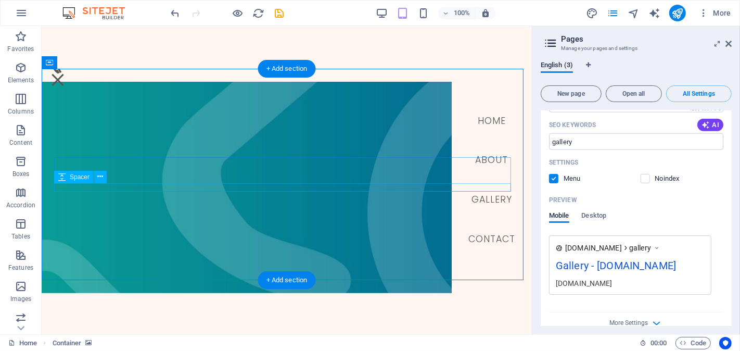
drag, startPoint x: 268, startPoint y: 131, endPoint x: 268, endPoint y: 188, distance: 57.3
click at [268, 188] on div at bounding box center [286, 205] width 490 height 246
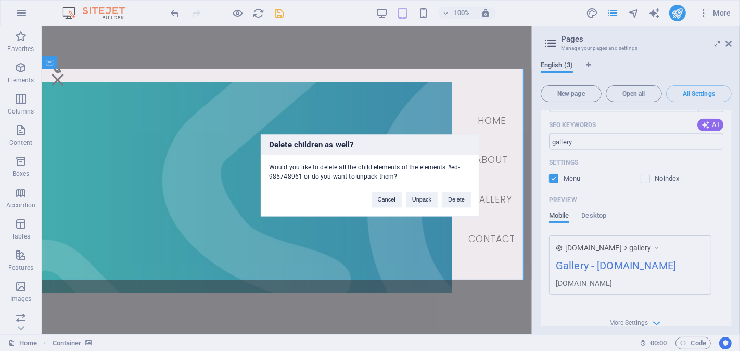
click at [229, 179] on div "Delete children as well? Would you like to delete all the child elements of the…" at bounding box center [370, 175] width 740 height 351
click at [423, 199] on button "Unpack" at bounding box center [422, 200] width 32 height 16
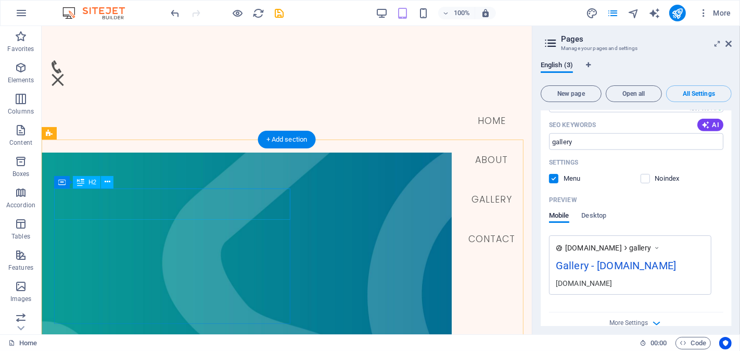
click at [310, 191] on figure at bounding box center [286, 269] width 490 height 233
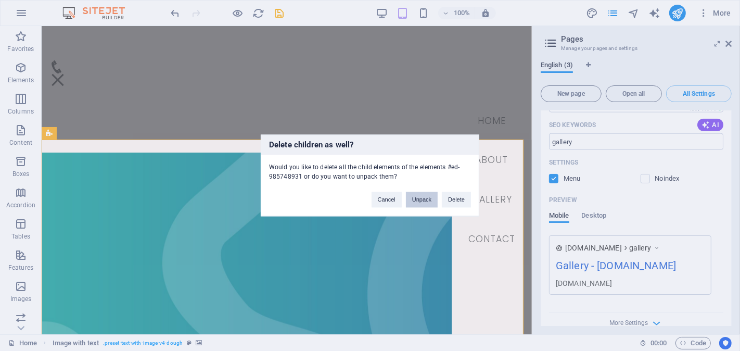
click at [427, 197] on button "Unpack" at bounding box center [422, 200] width 32 height 16
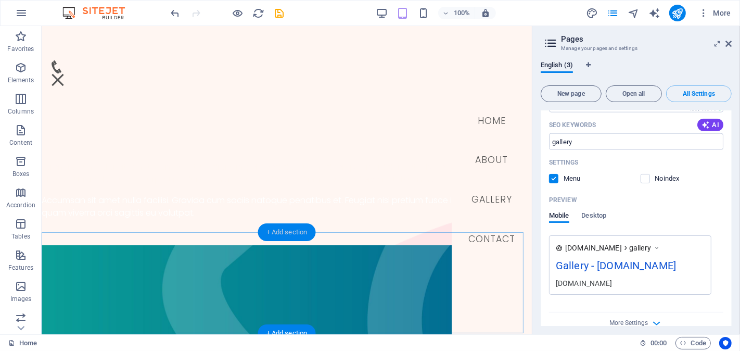
click at [294, 239] on div "+ Add section" at bounding box center [287, 232] width 58 height 18
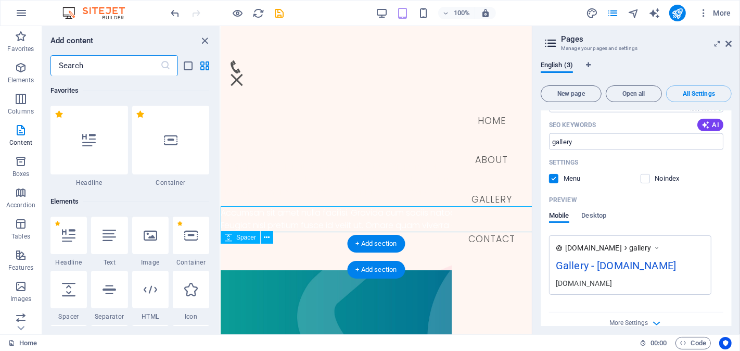
click at [361, 258] on div at bounding box center [375, 257] width 311 height 26
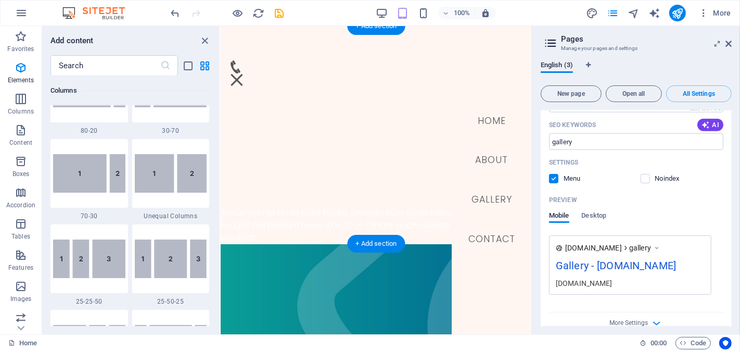
click at [321, 258] on figure at bounding box center [375, 310] width 311 height 132
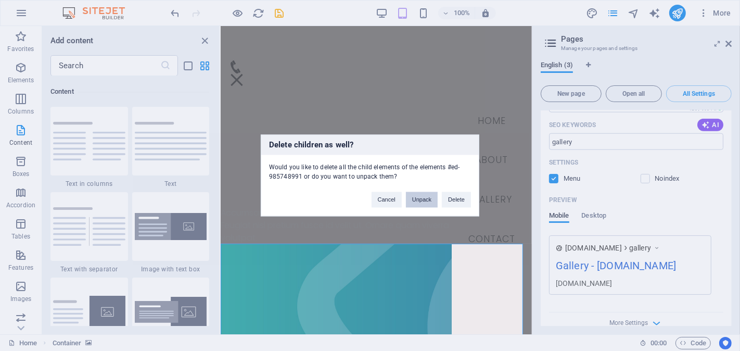
click at [433, 204] on button "Unpack" at bounding box center [422, 200] width 32 height 16
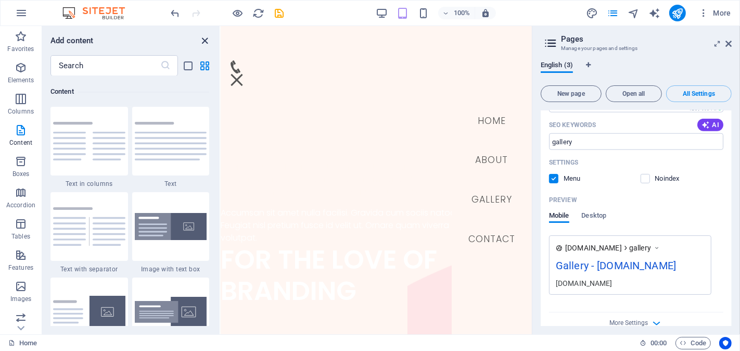
click at [207, 41] on icon "close panel" at bounding box center [205, 41] width 12 height 12
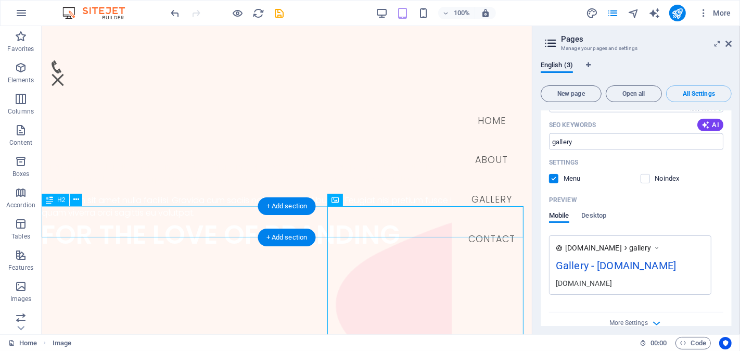
click at [312, 226] on div "FOR THE LOVE OF BRANDING" at bounding box center [286, 234] width 490 height 31
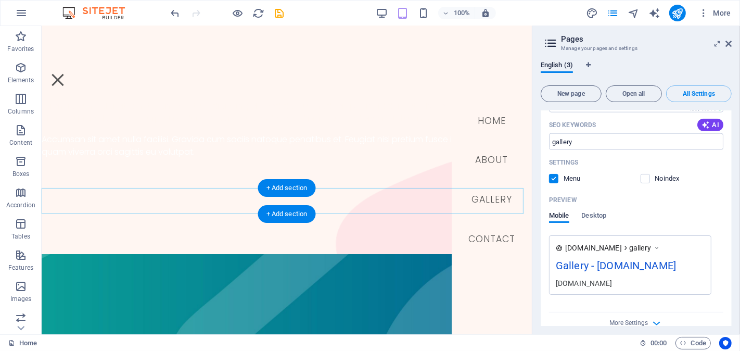
scroll to position [231, 0]
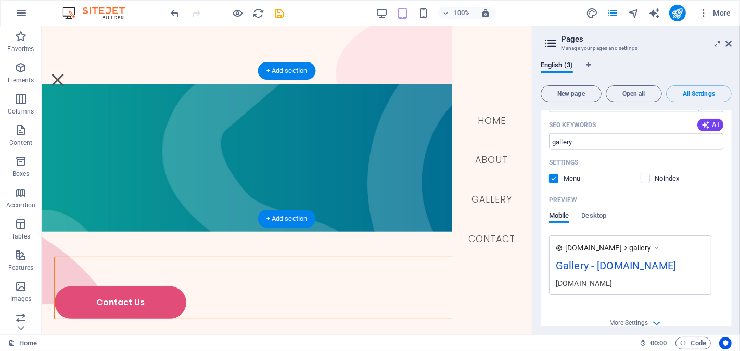
click at [257, 165] on figure at bounding box center [286, 158] width 490 height 148
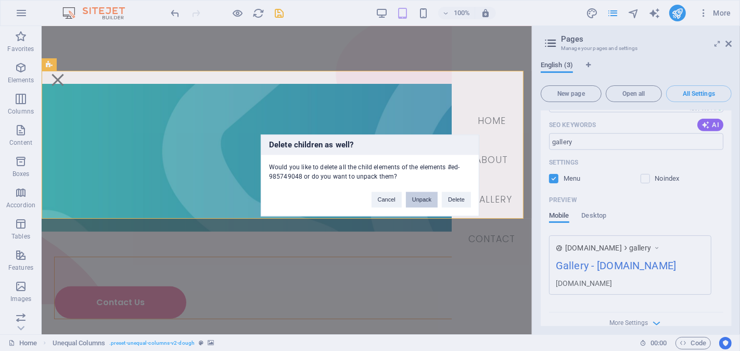
click at [422, 198] on button "Unpack" at bounding box center [422, 200] width 32 height 16
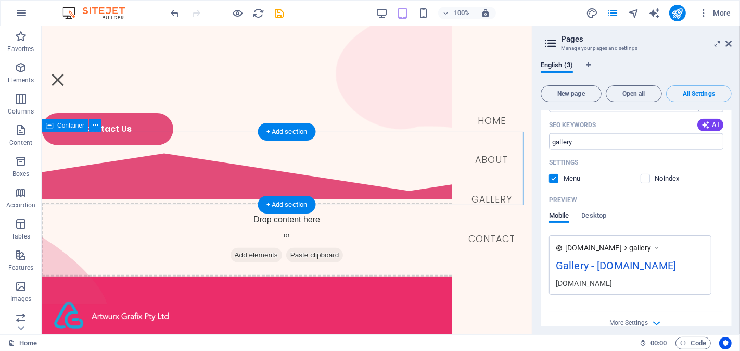
click at [300, 203] on div "Drop content here or Add elements Paste clipboard" at bounding box center [286, 240] width 490 height 74
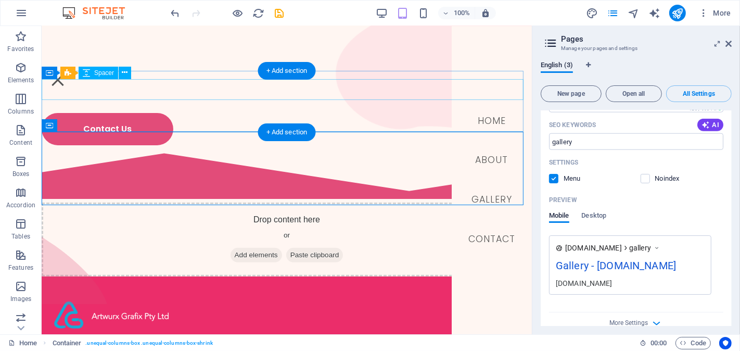
click at [338, 99] on div at bounding box center [286, 102] width 490 height 21
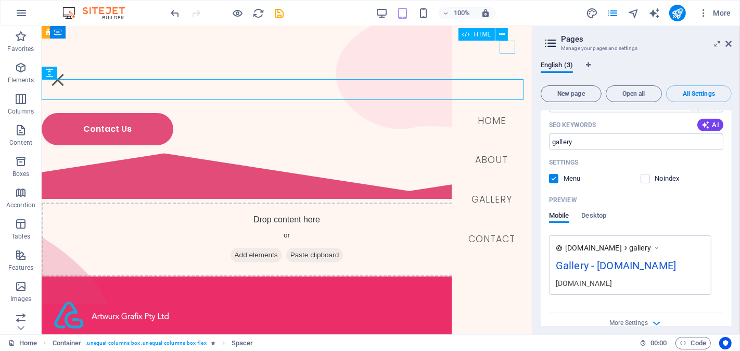
click at [65, 73] on div "Menu" at bounding box center [57, 79] width 16 height 13
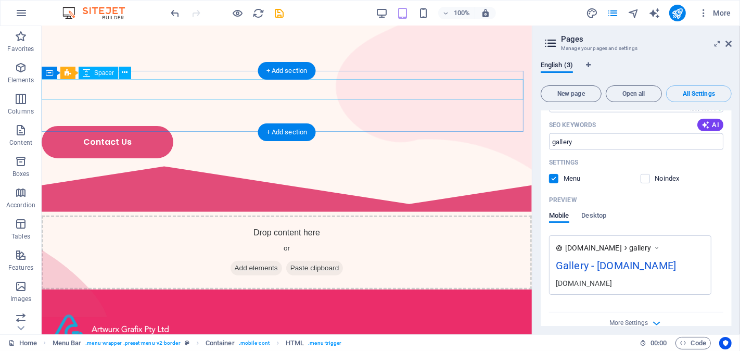
click at [243, 105] on div at bounding box center [286, 115] width 490 height 21
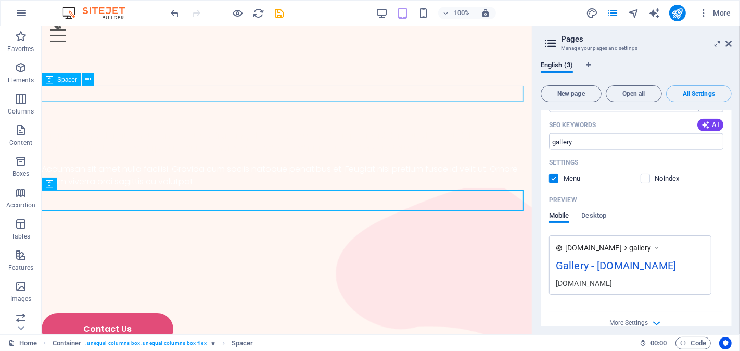
scroll to position [0, 0]
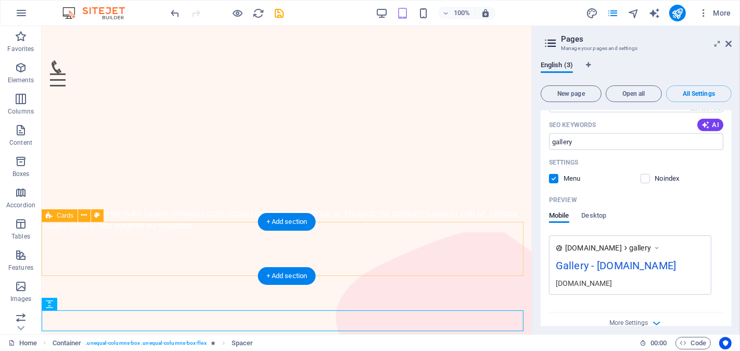
click at [367, 248] on div at bounding box center [286, 275] width 490 height 54
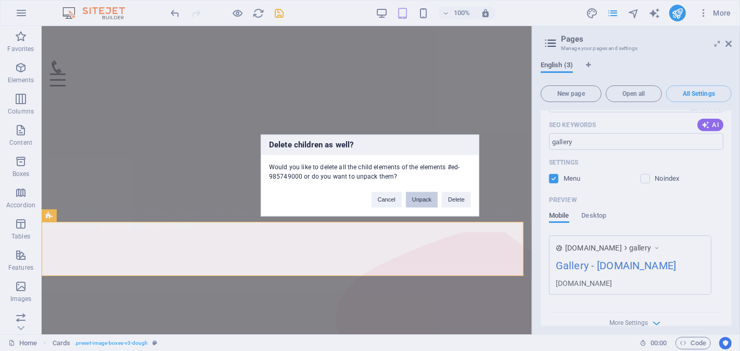
drag, startPoint x: 419, startPoint y: 196, endPoint x: 412, endPoint y: 203, distance: 9.6
click at [419, 196] on button "Unpack" at bounding box center [422, 200] width 32 height 16
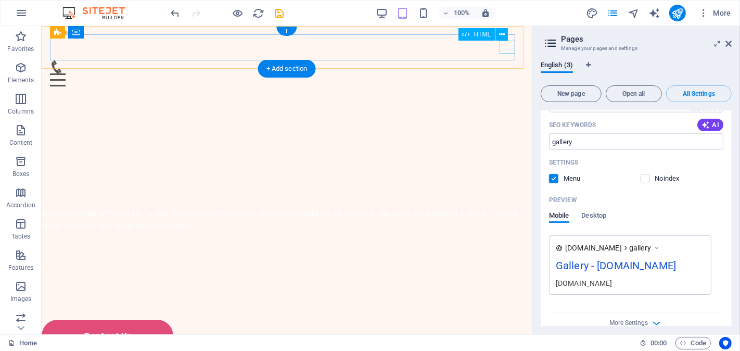
click at [507, 73] on div "Menu" at bounding box center [286, 79] width 474 height 13
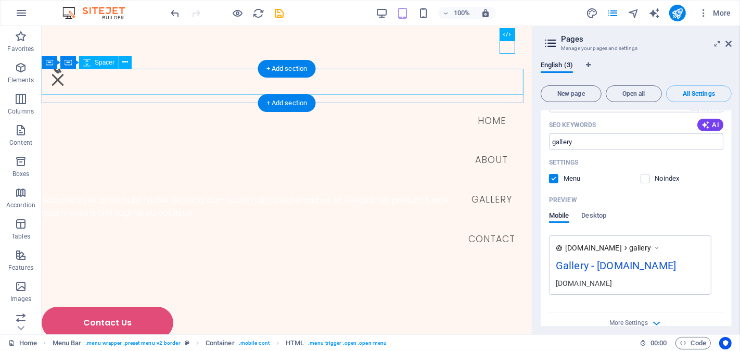
click at [333, 82] on div at bounding box center [286, 95] width 490 height 26
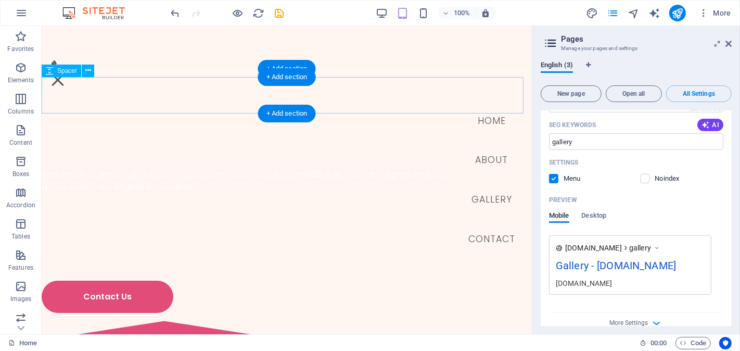
click at [134, 107] on div at bounding box center [286, 108] width 490 height 36
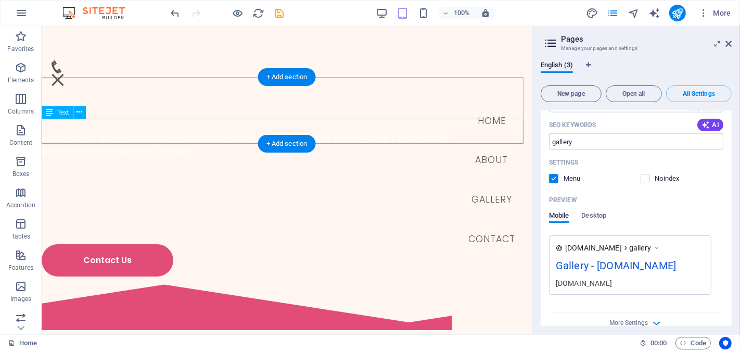
click at [143, 132] on div "Accumsan sit amet nulla facilisi. Gravida cum sociis natoque penatibus et. Feug…" at bounding box center [286, 144] width 490 height 25
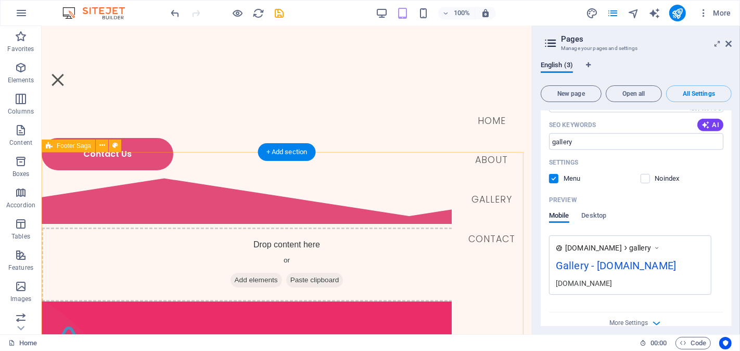
scroll to position [185, 0]
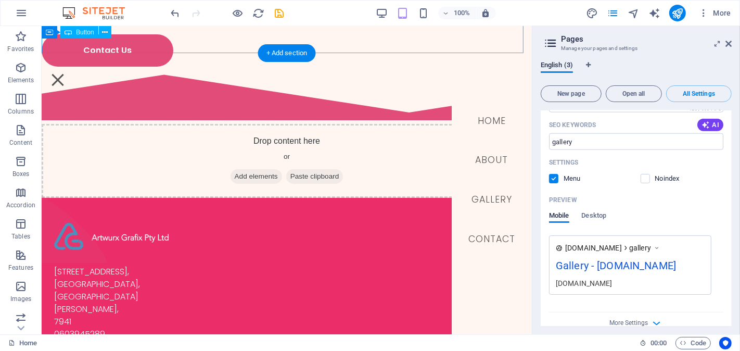
click at [131, 35] on div "Contact Us" at bounding box center [286, 50] width 490 height 32
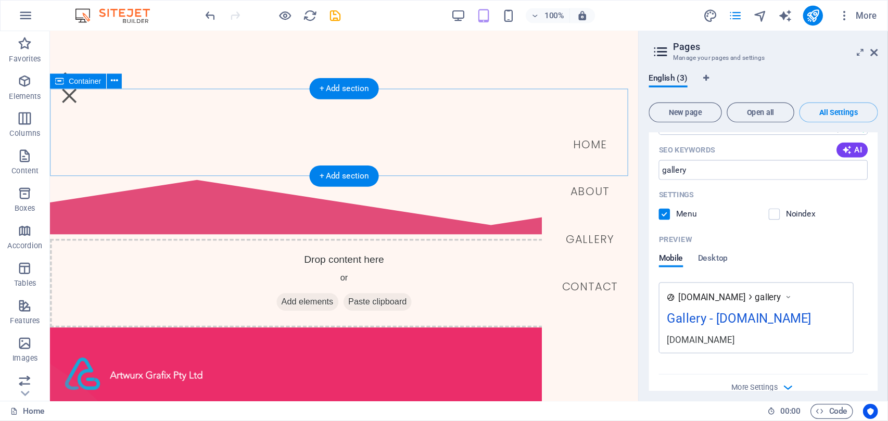
scroll to position [0, 0]
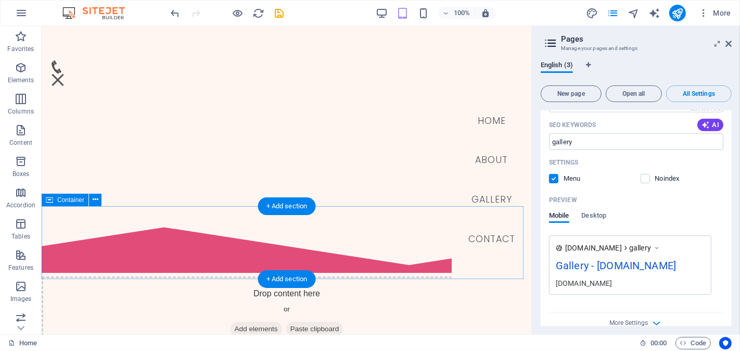
click at [177, 276] on div "Drop content here or Add elements Paste clipboard" at bounding box center [286, 313] width 490 height 74
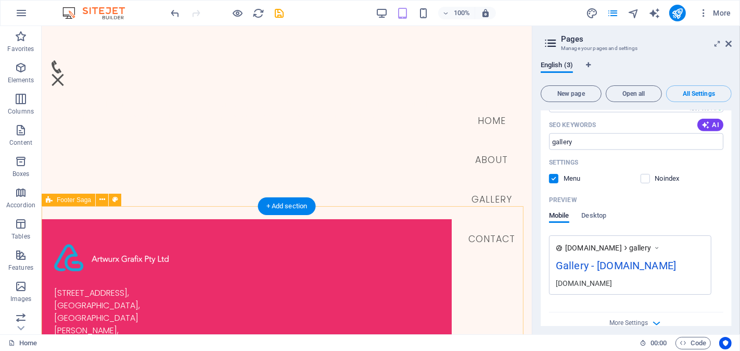
click at [200, 246] on div "[STREET_ADDRESS][PERSON_NAME] 0603945289 moeneeb@artwurxgrafix .[DOMAIN_NAME] C…" at bounding box center [286, 356] width 490 height 275
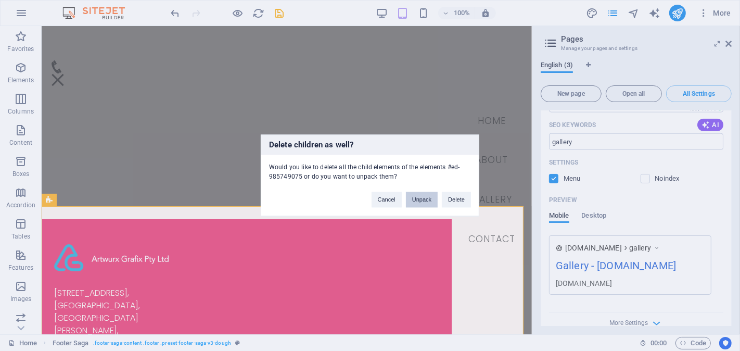
click at [409, 202] on button "Unpack" at bounding box center [422, 200] width 32 height 16
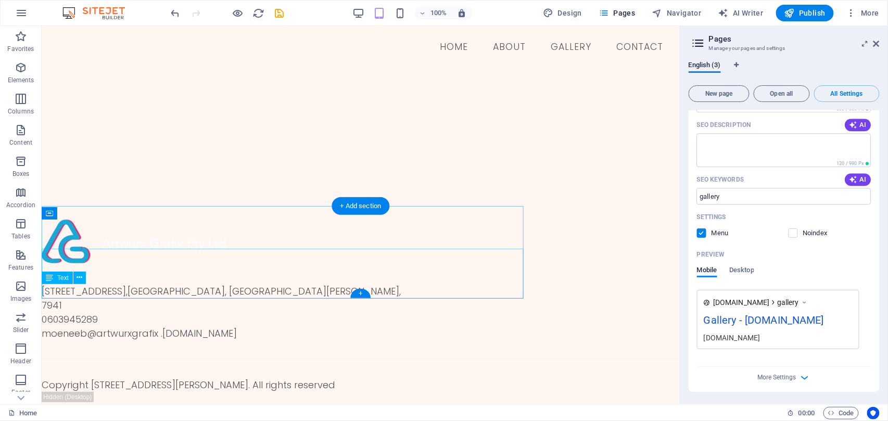
scroll to position [992, 0]
